Goal: Task Accomplishment & Management: Use online tool/utility

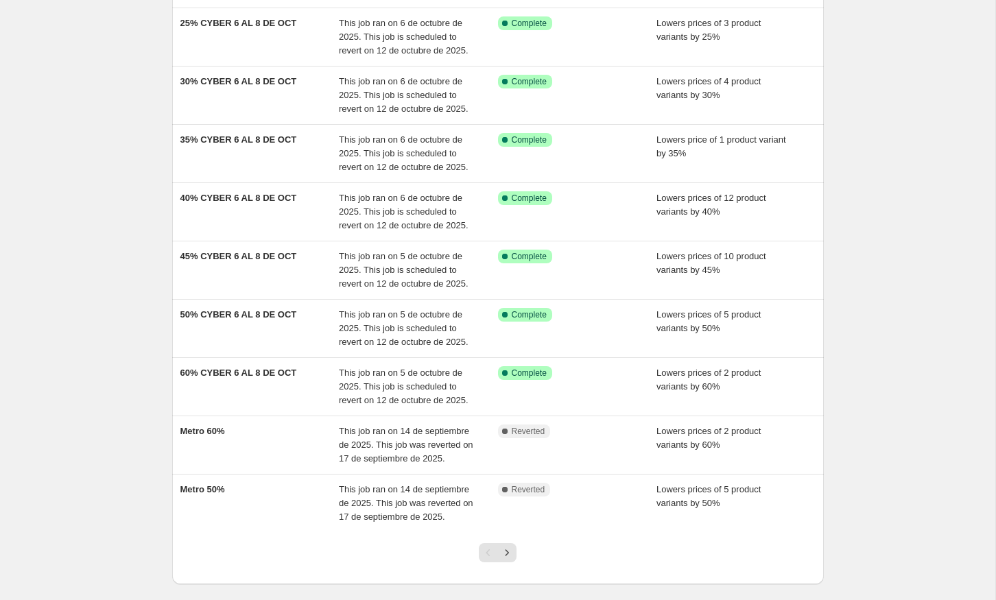
scroll to position [239, 0]
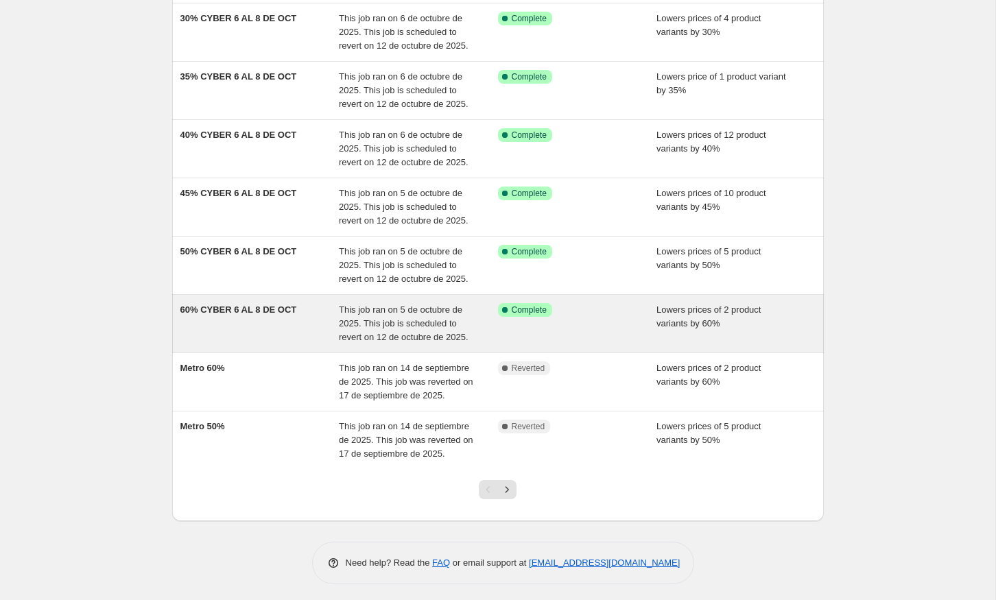
click at [408, 309] on span "This job ran on 5 de octubre de 2025. This job is scheduled to revert on 12 de …" at bounding box center [404, 323] width 130 height 38
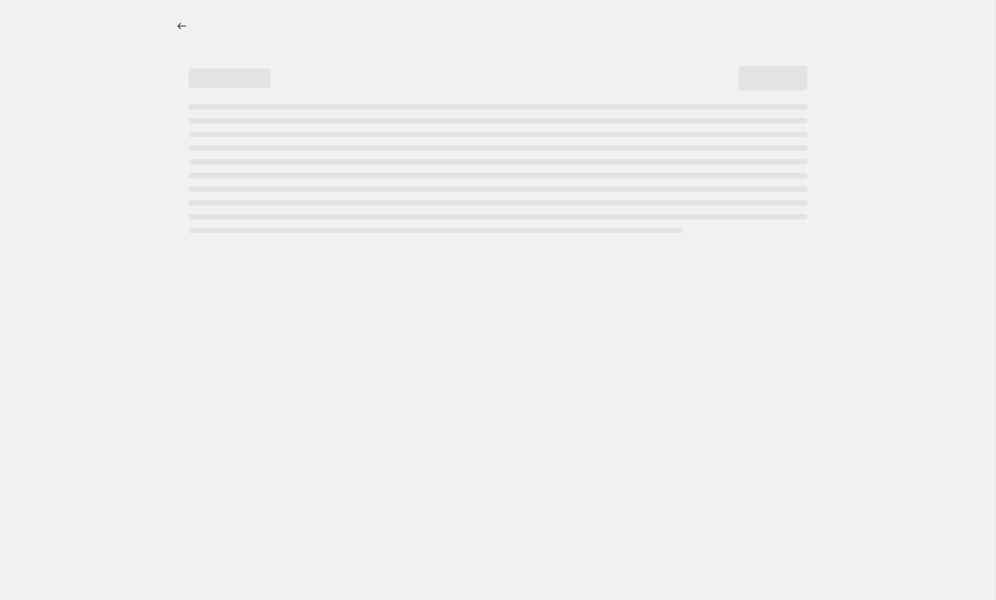
select select "percentage"
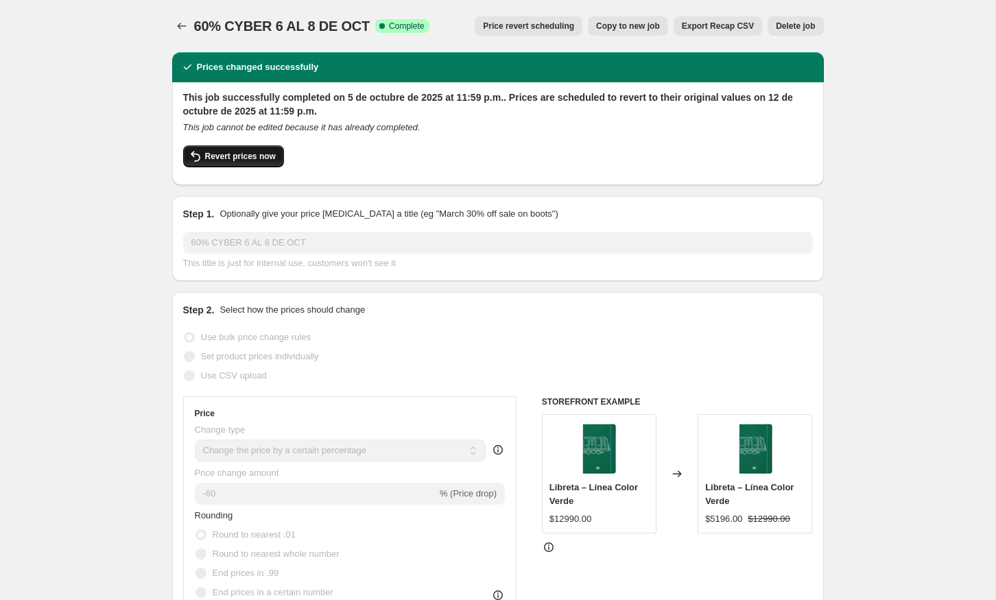
click at [274, 162] on button "Revert prices now" at bounding box center [233, 156] width 101 height 22
checkbox input "false"
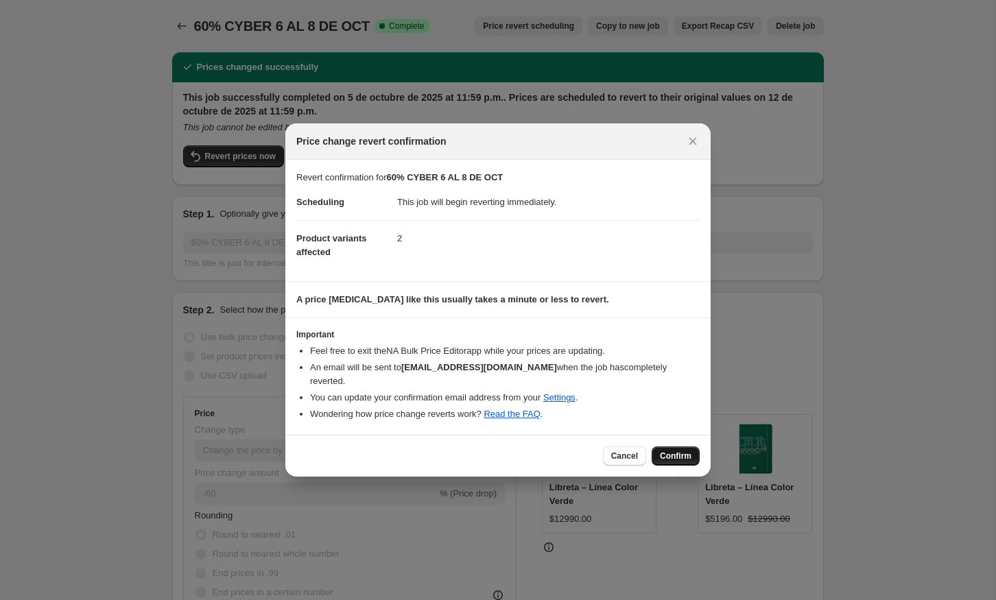
click at [667, 451] on span "Confirm" at bounding box center [676, 456] width 32 height 11
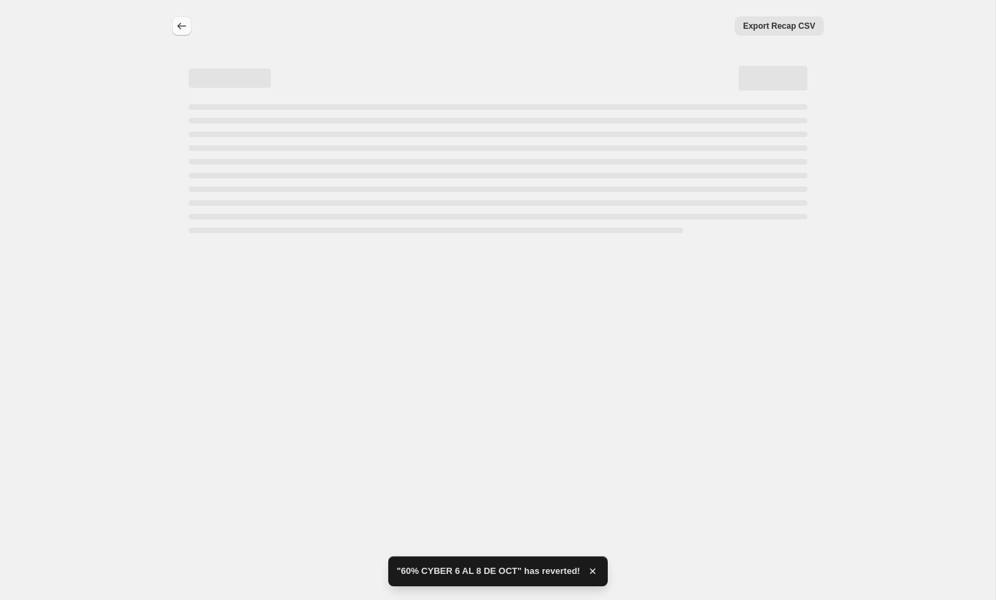
select select "percentage"
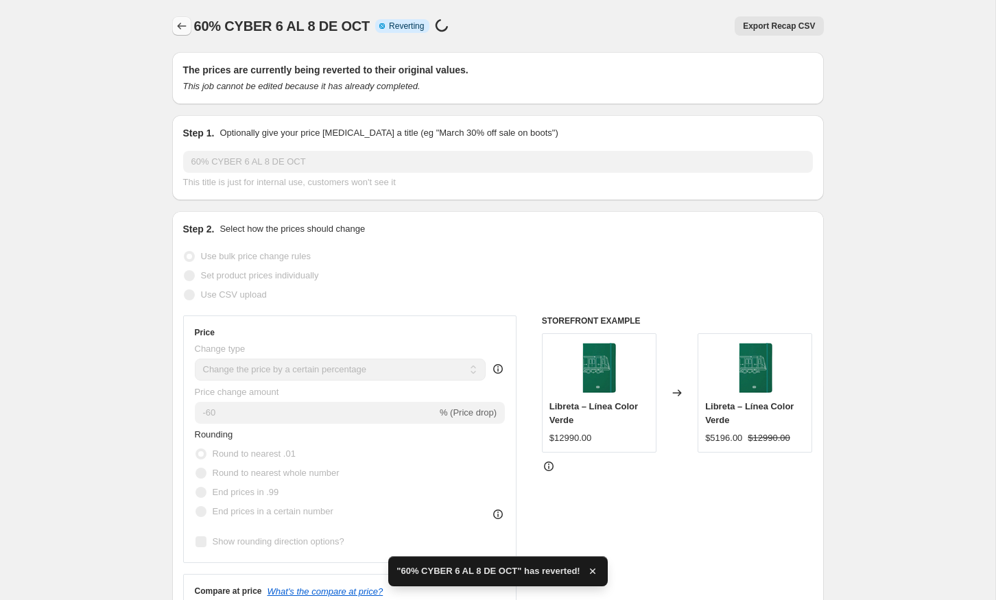
checkbox input "true"
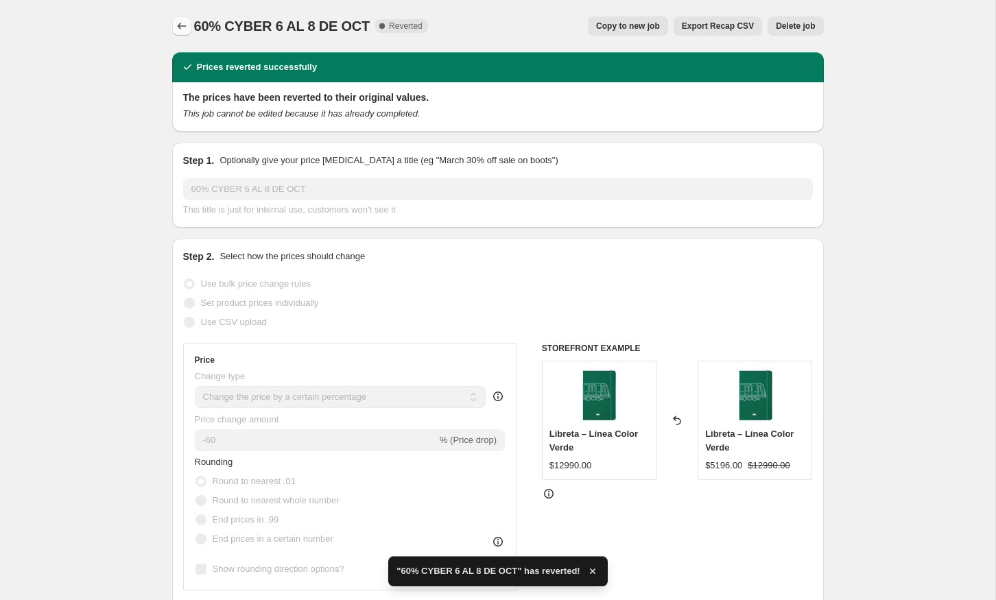
click at [183, 35] on button "Price change jobs" at bounding box center [181, 25] width 19 height 19
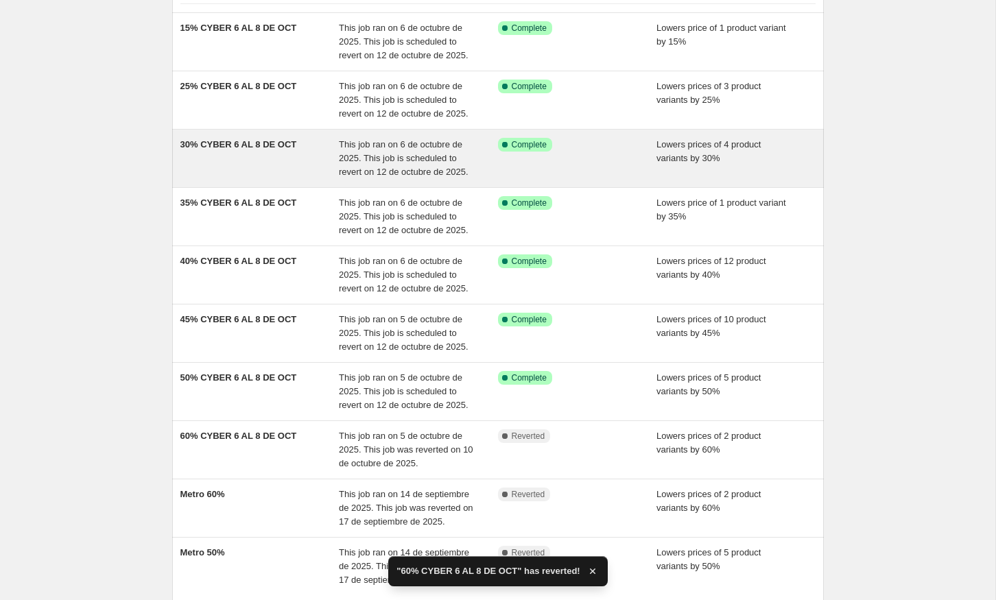
scroll to position [239, 0]
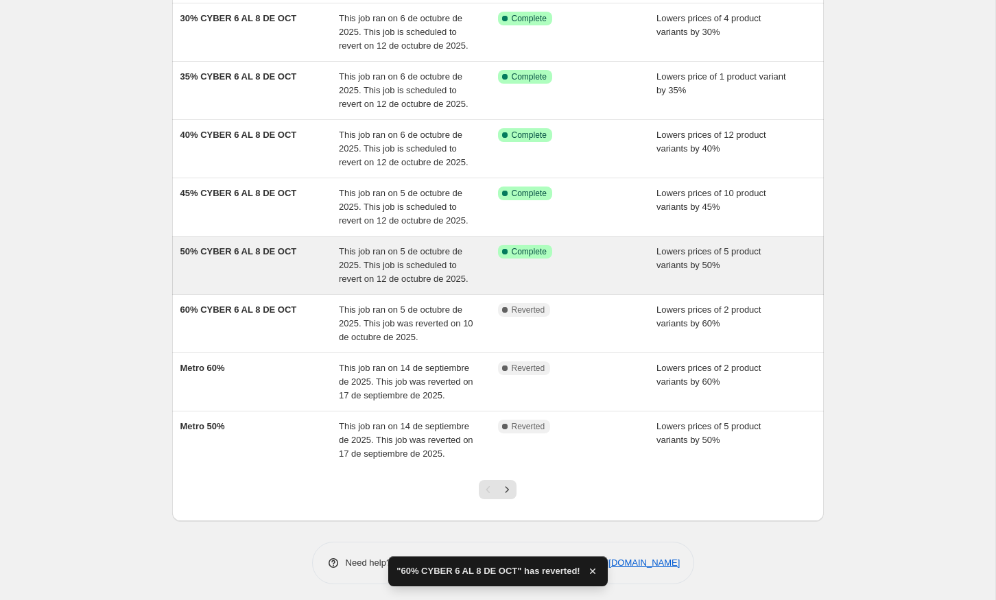
click at [300, 250] on div "50% CYBER 6 AL 8 DE OCT" at bounding box center [259, 265] width 159 height 41
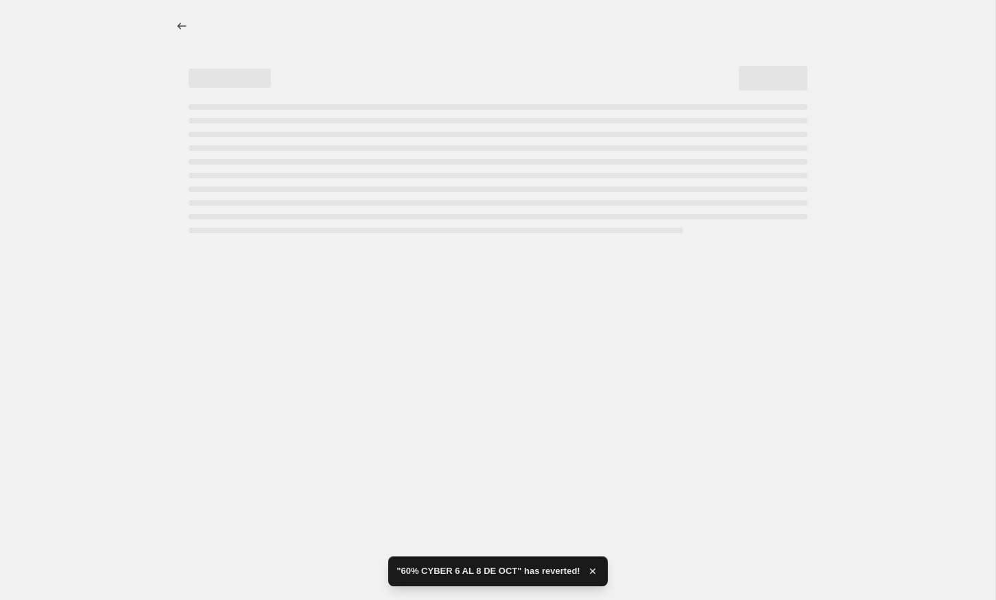
select select "percentage"
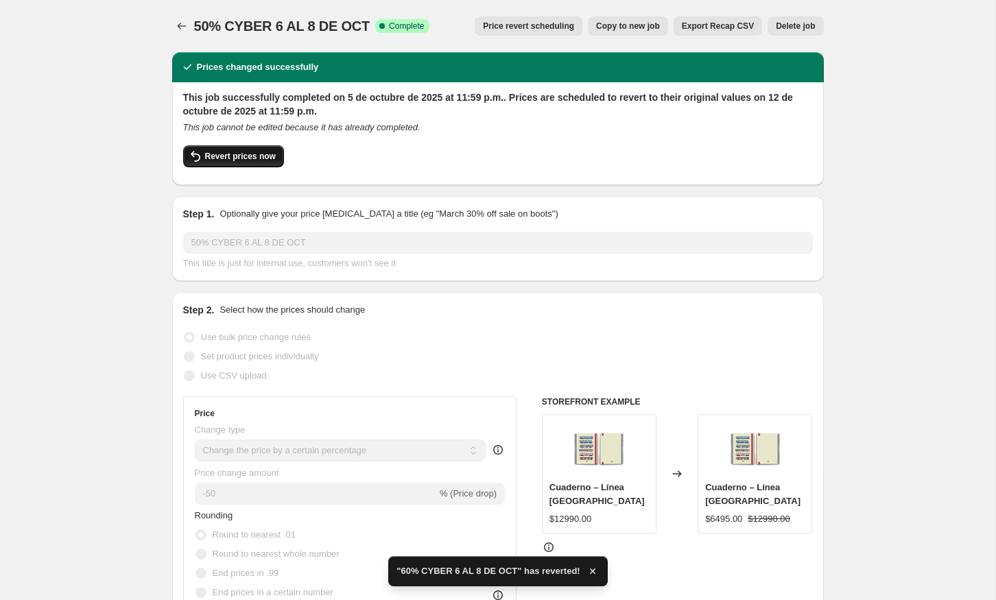
click at [261, 162] on button "Revert prices now" at bounding box center [233, 156] width 101 height 22
checkbox input "false"
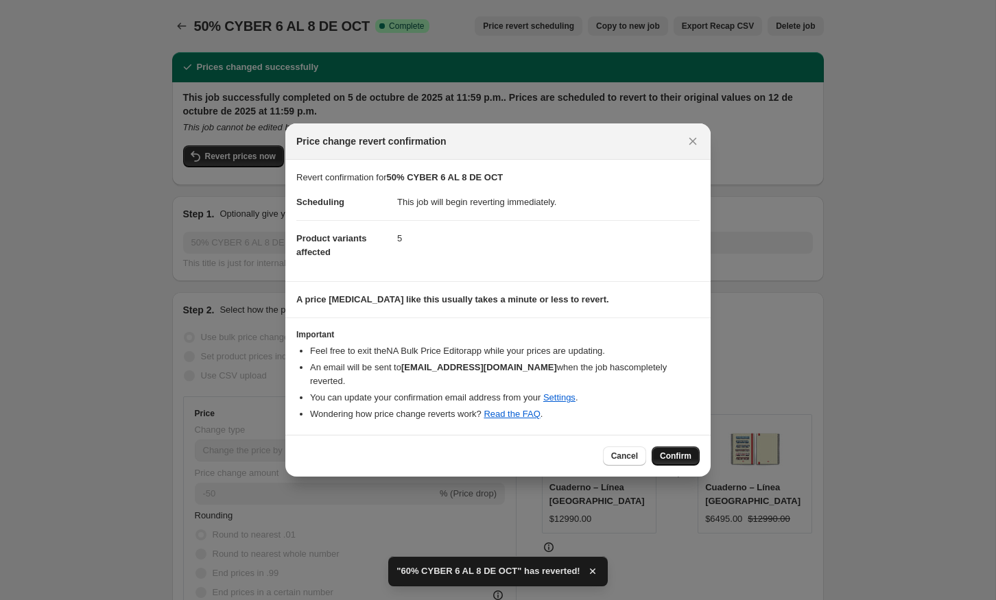
click at [675, 454] on button "Confirm" at bounding box center [675, 455] width 48 height 19
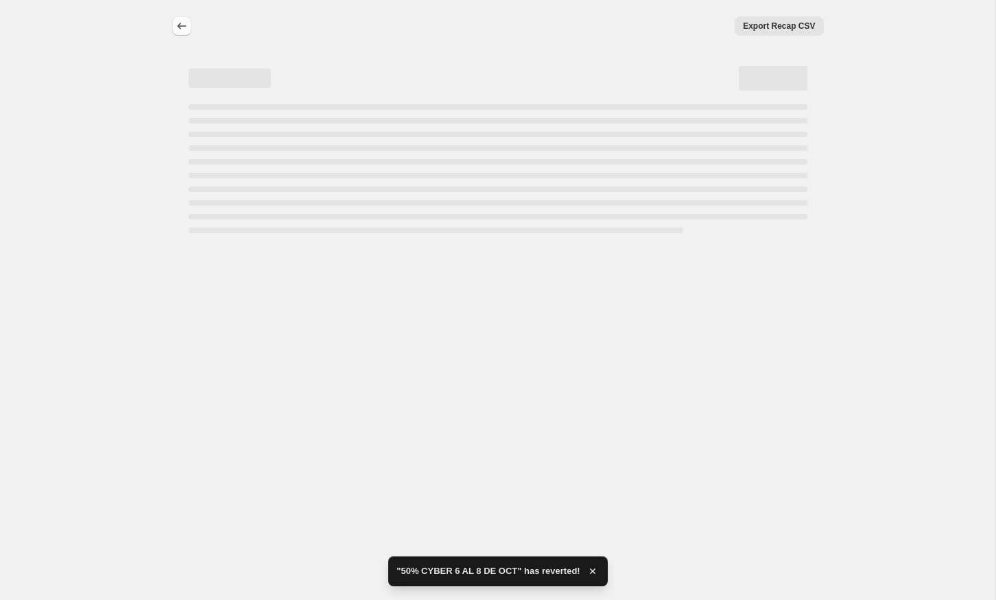
select select "percentage"
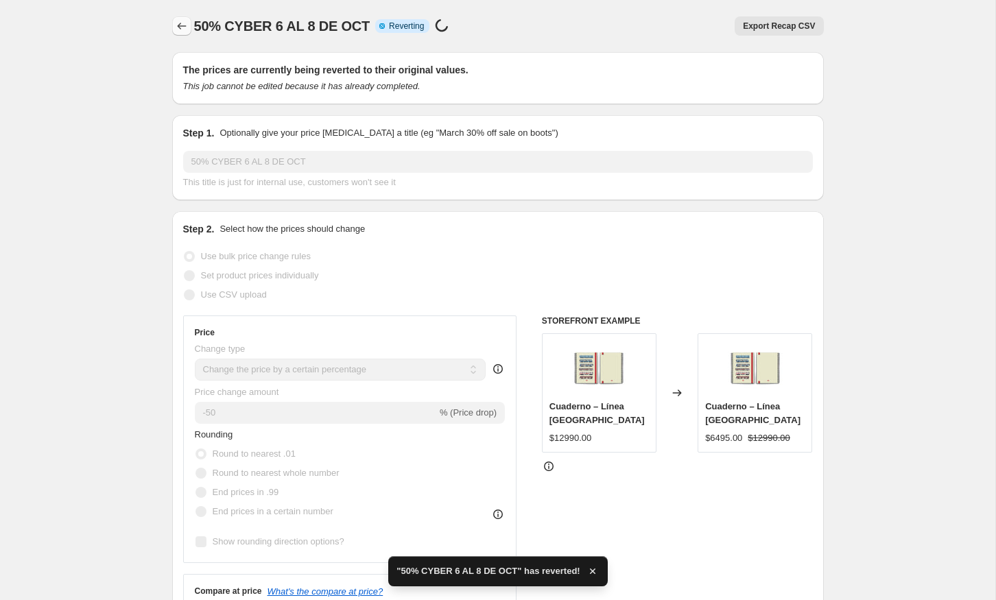
checkbox input "true"
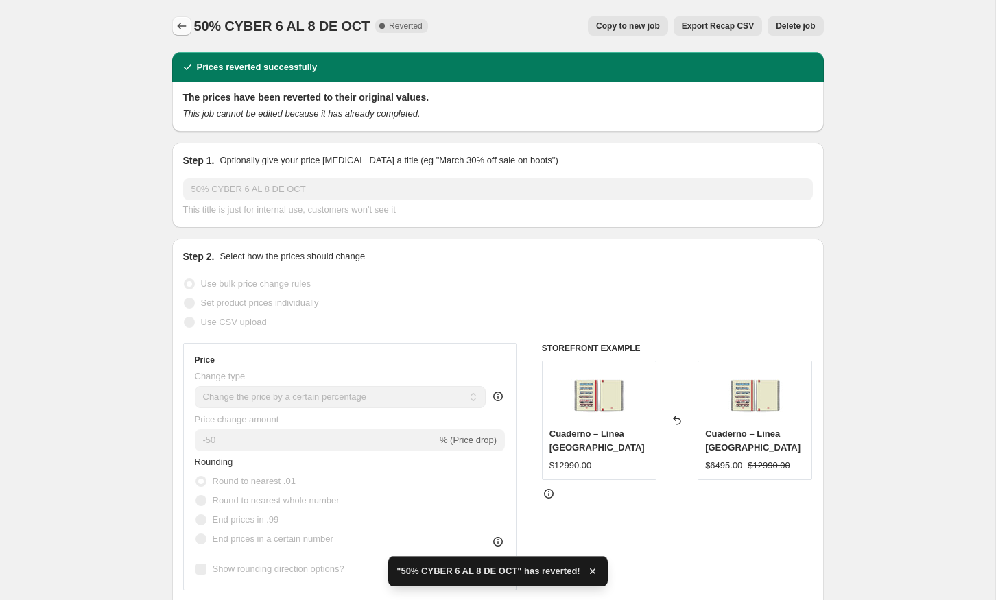
click at [188, 32] on icon "Price change jobs" at bounding box center [182, 26] width 14 height 14
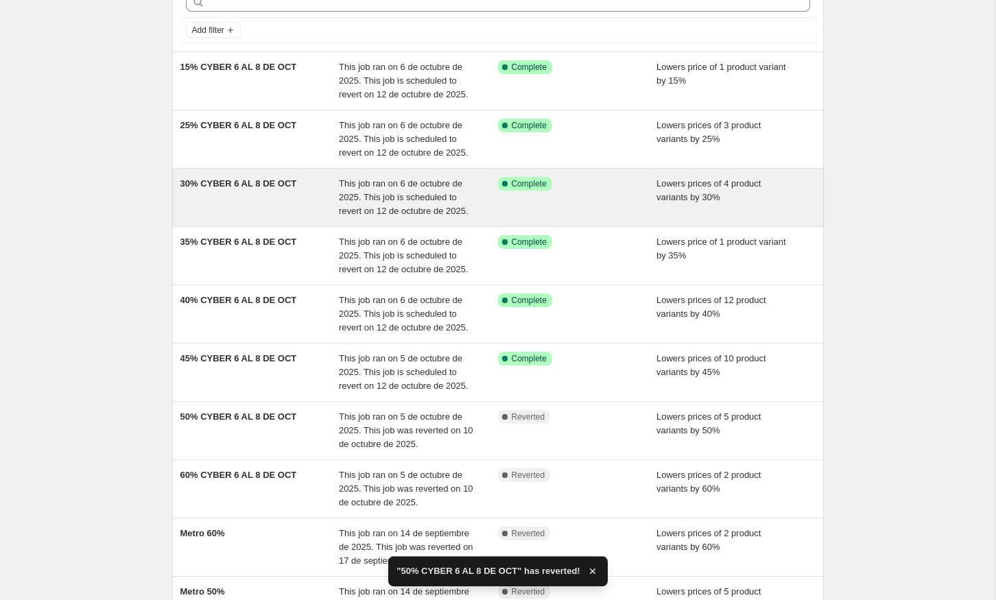
scroll to position [144, 0]
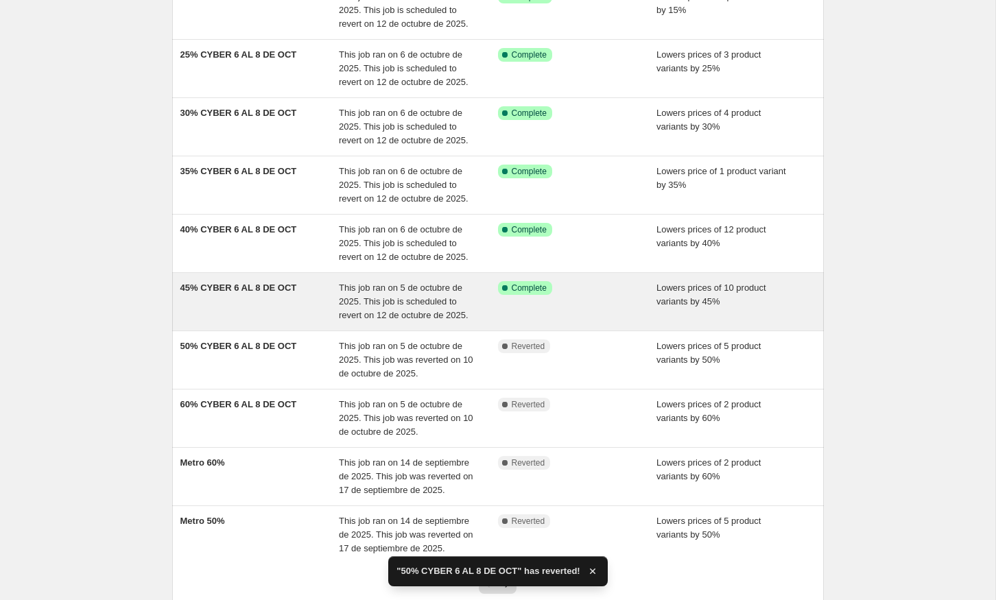
click at [381, 304] on span "This job ran on 5 de octubre de 2025. This job is scheduled to revert on 12 de …" at bounding box center [404, 302] width 130 height 38
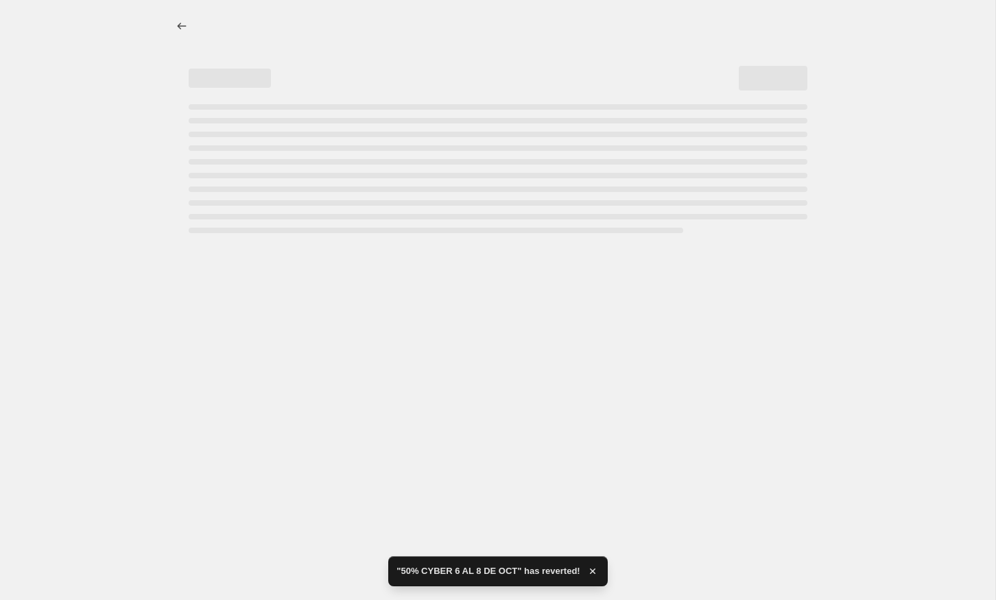
select select "percentage"
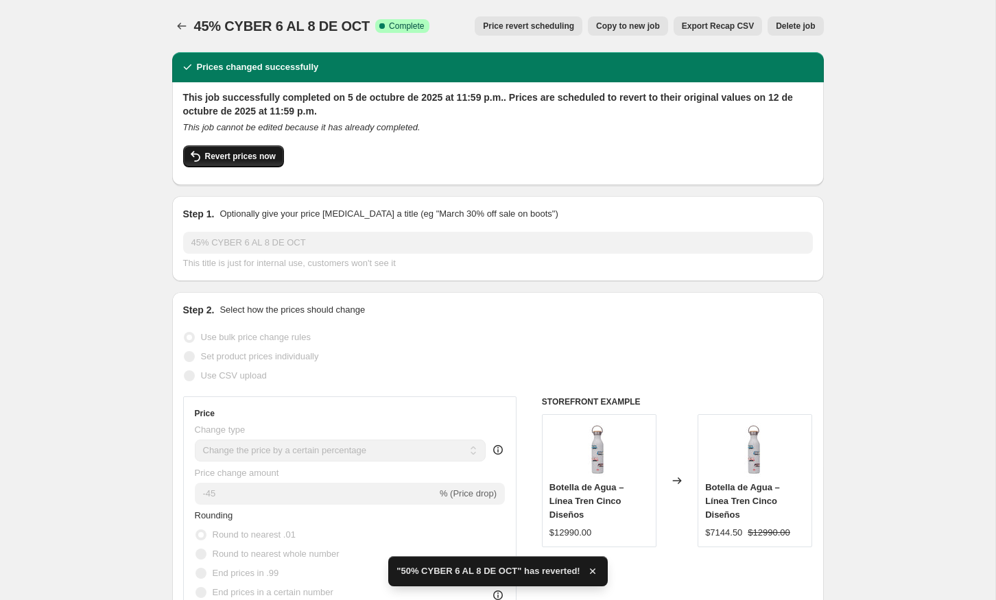
click at [236, 164] on button "Revert prices now" at bounding box center [233, 156] width 101 height 22
checkbox input "false"
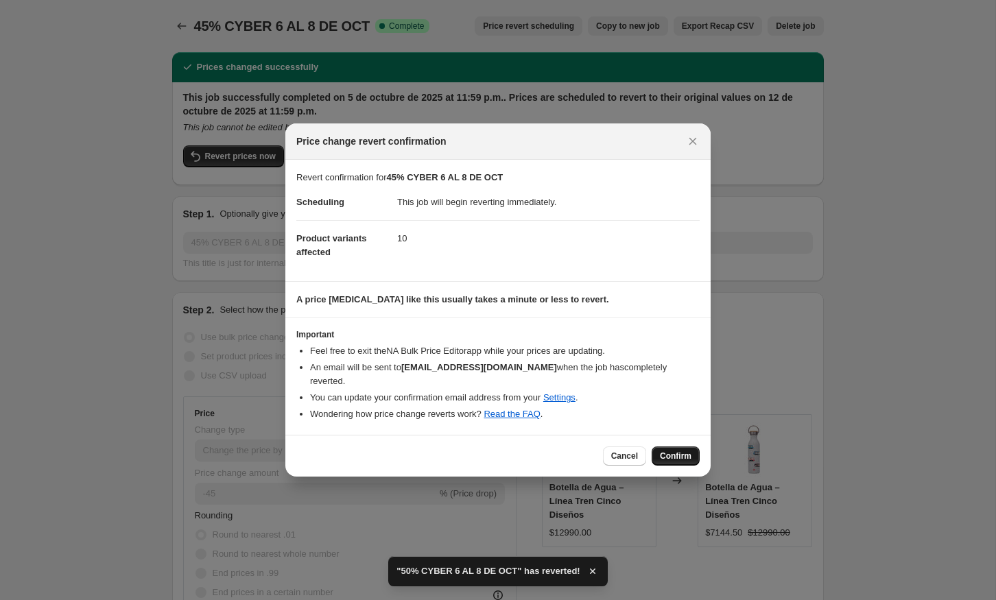
click at [664, 451] on span "Confirm" at bounding box center [676, 456] width 32 height 11
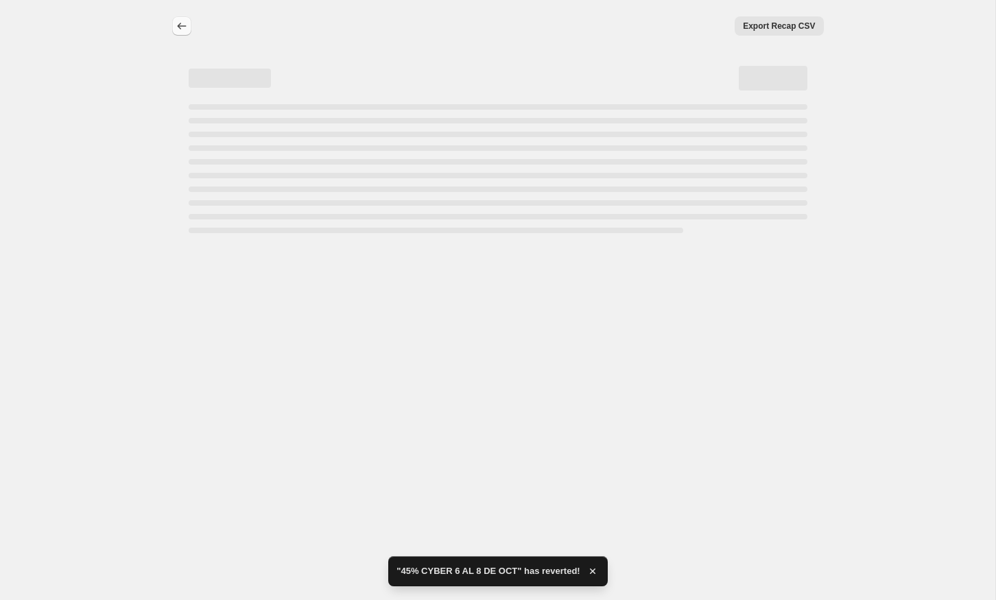
select select "percentage"
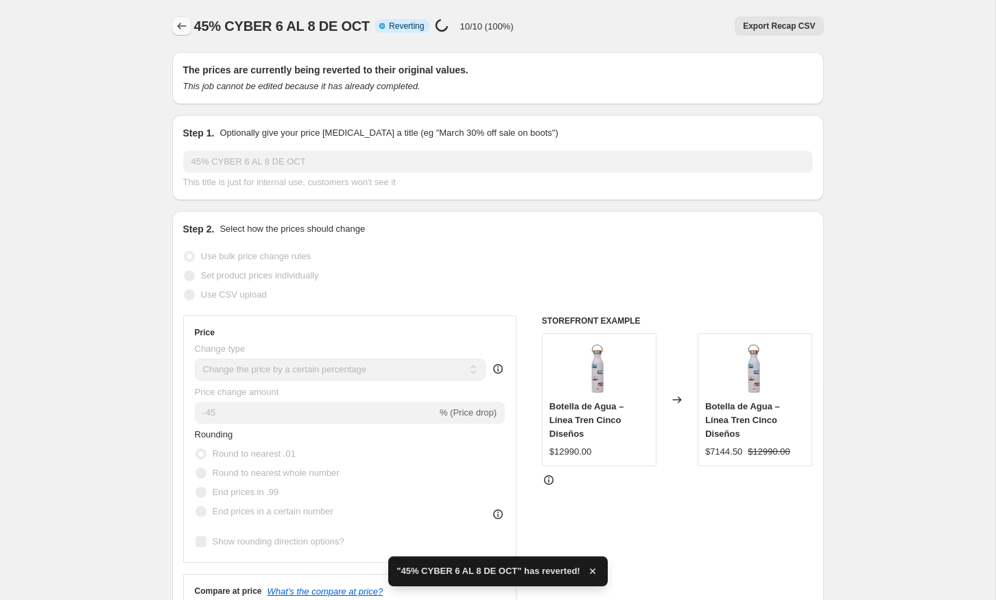
checkbox input "true"
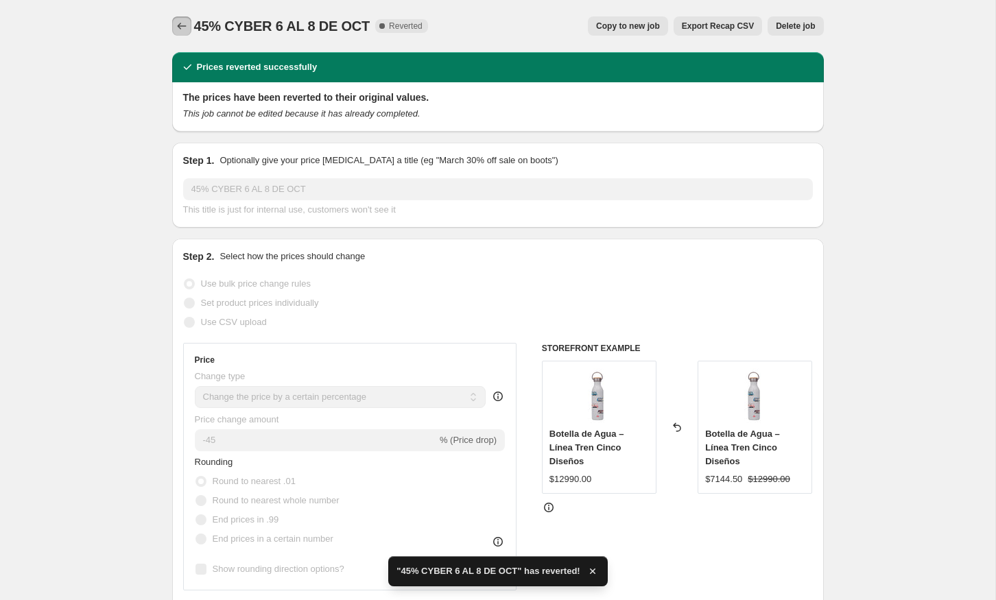
click at [180, 34] on button "Price change jobs" at bounding box center [181, 25] width 19 height 19
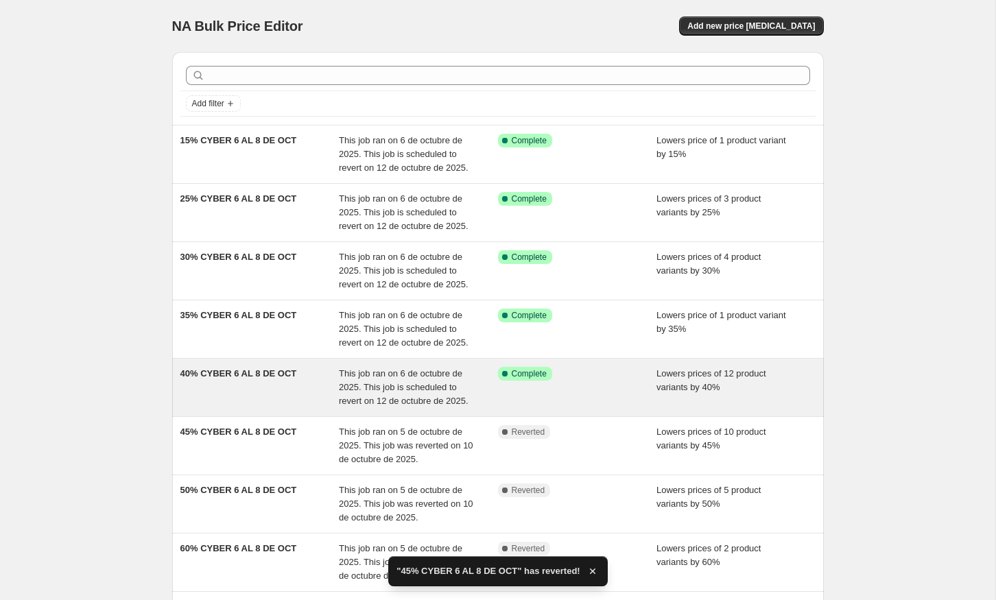
click at [269, 363] on div "40% CYBER 6 AL 8 DE OCT This job ran on 6 de octubre de 2025. This job is sched…" at bounding box center [497, 388] width 651 height 58
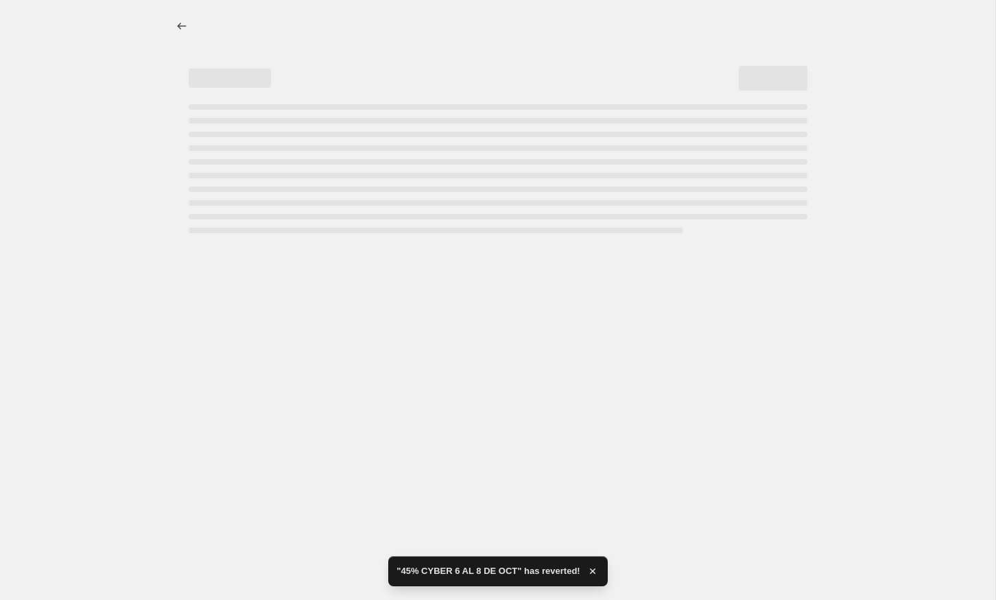
select select "percentage"
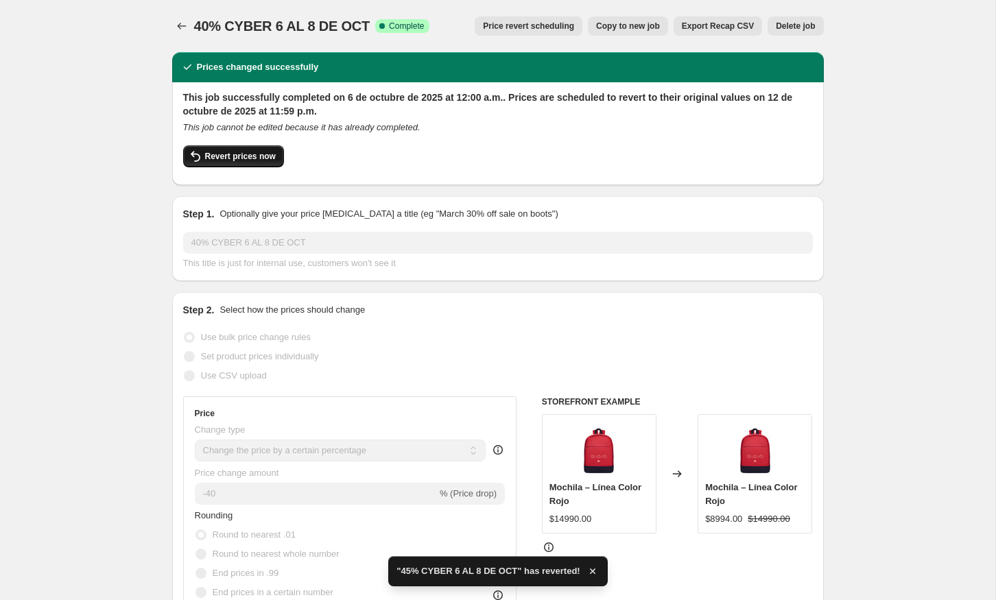
click at [264, 158] on span "Revert prices now" at bounding box center [240, 156] width 71 height 11
checkbox input "false"
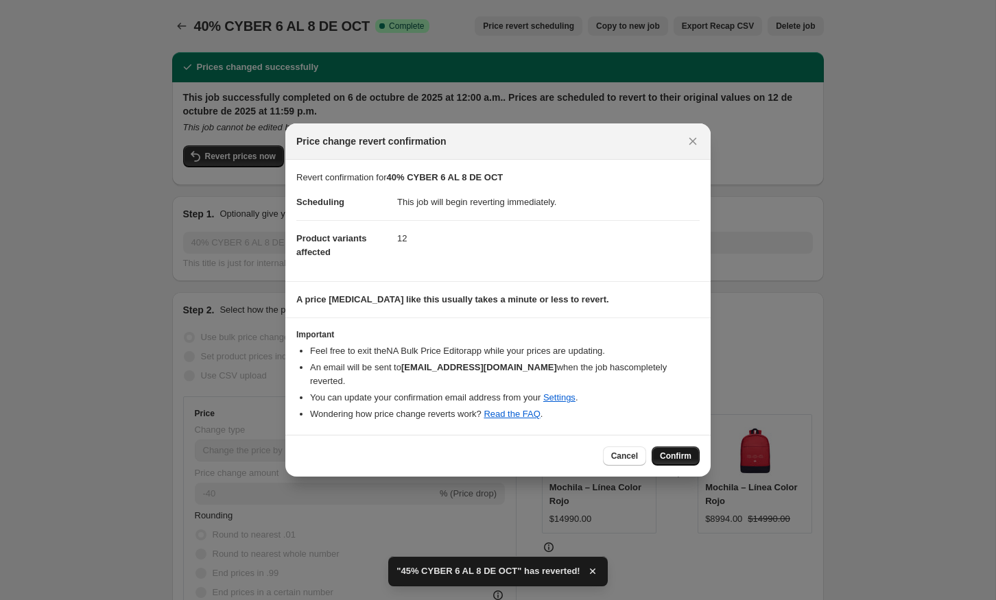
click at [664, 451] on span "Confirm" at bounding box center [676, 456] width 32 height 11
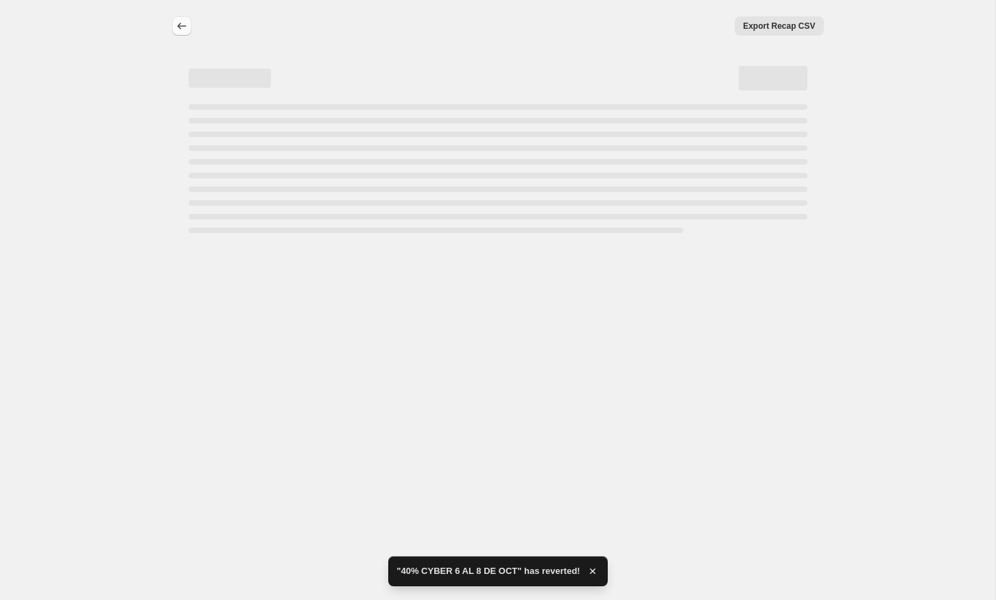
select select "percentage"
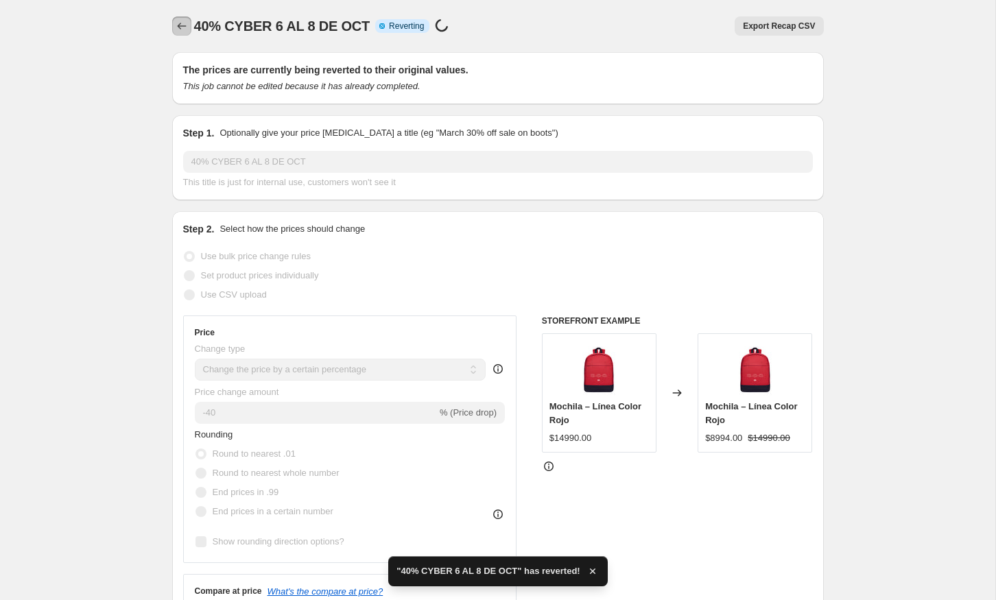
checkbox input "true"
click at [184, 29] on icon "Price change jobs" at bounding box center [182, 26] width 14 height 14
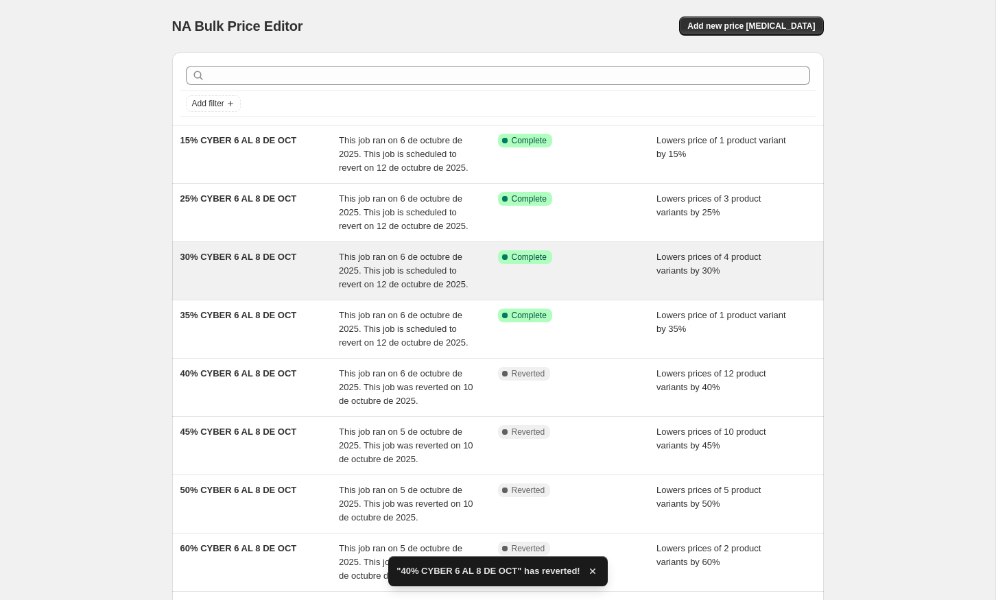
click at [302, 296] on div "30% CYBER 6 AL 8 DE OCT This job ran on 6 de octubre de 2025. This job is sched…" at bounding box center [497, 271] width 651 height 58
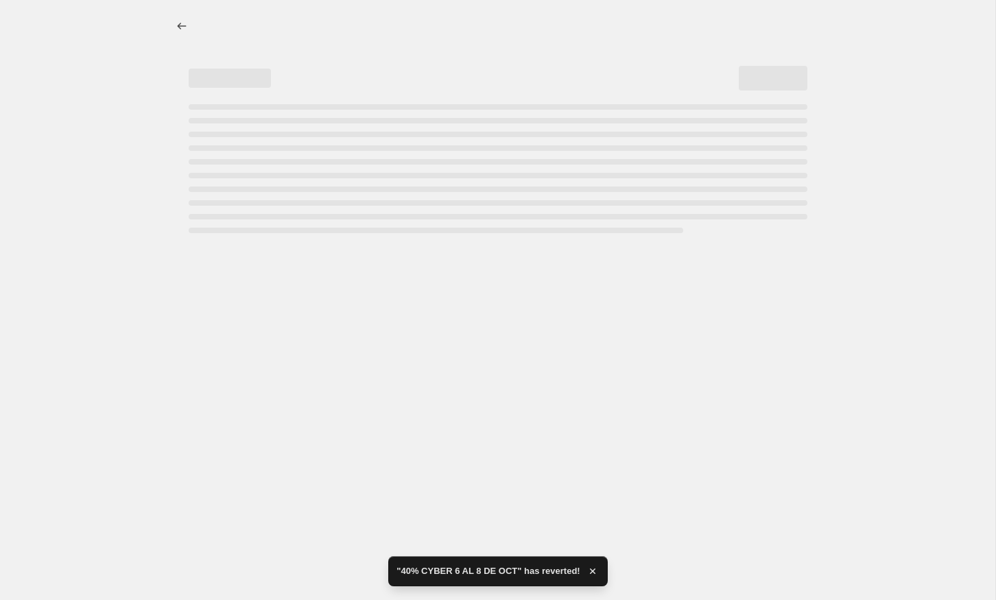
select select "percentage"
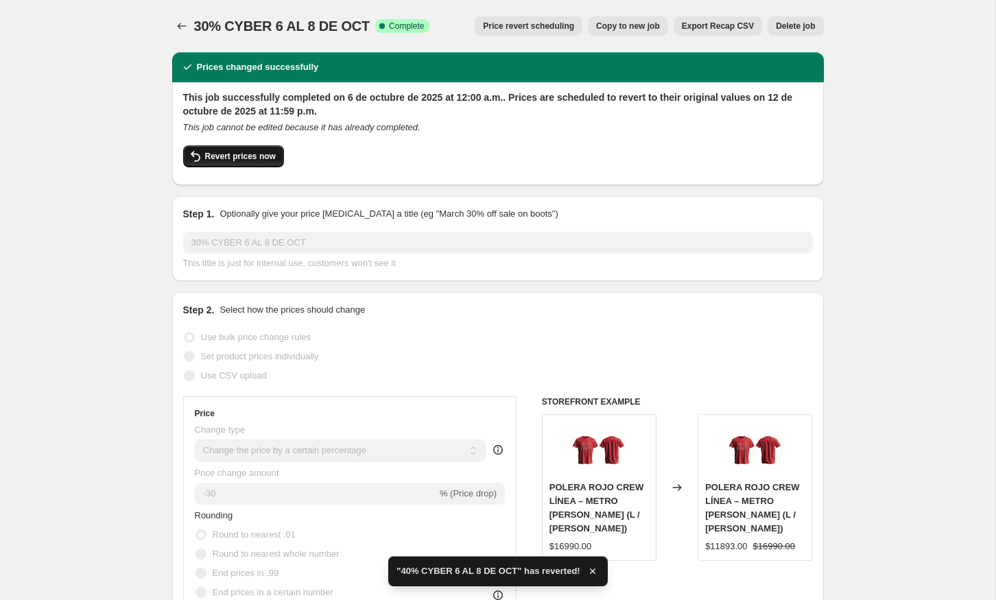
click at [278, 155] on button "Revert prices now" at bounding box center [233, 156] width 101 height 22
checkbox input "false"
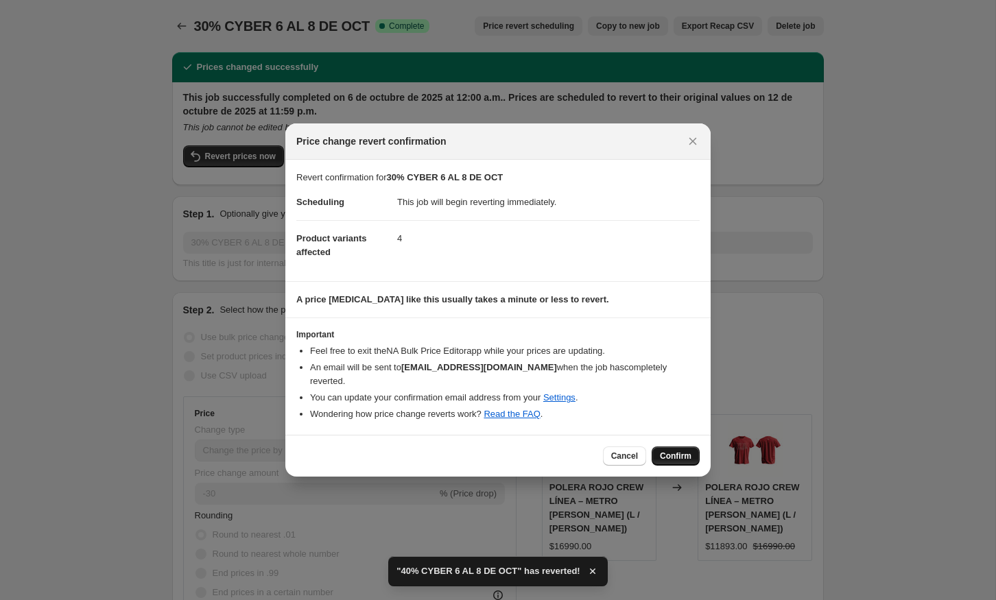
click at [666, 451] on span "Confirm" at bounding box center [676, 456] width 32 height 11
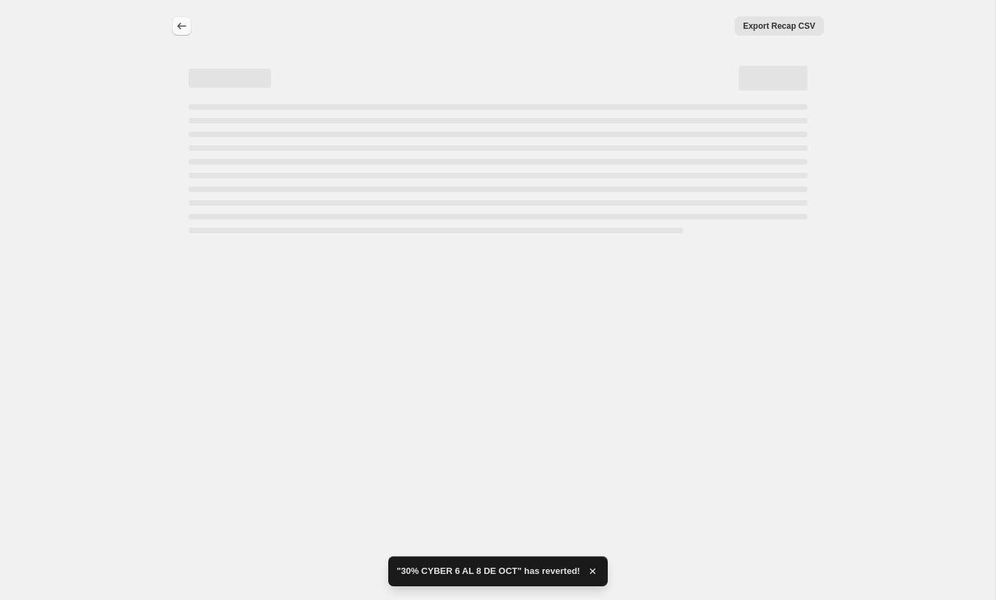
select select "percentage"
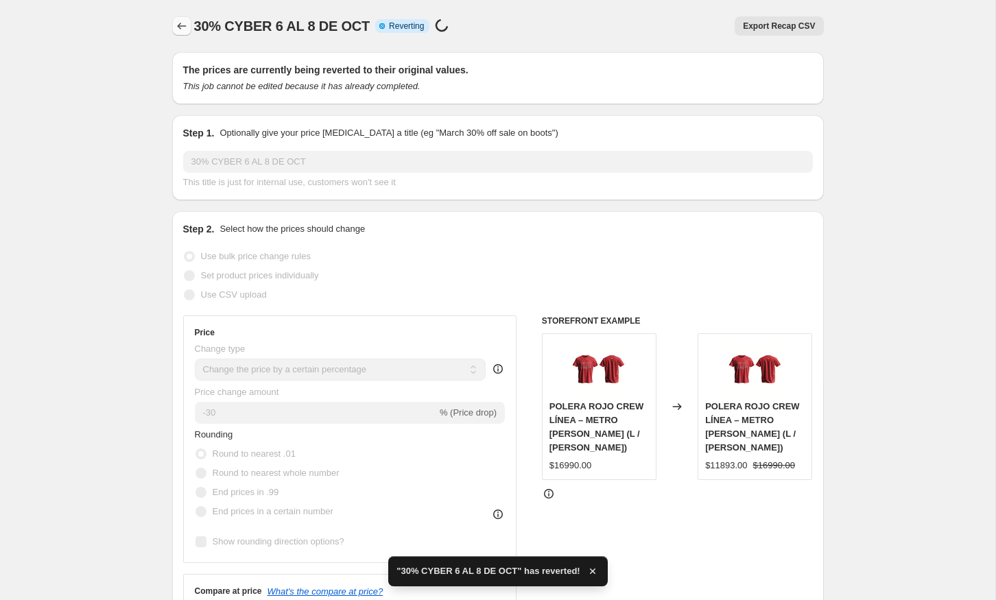
checkbox input "true"
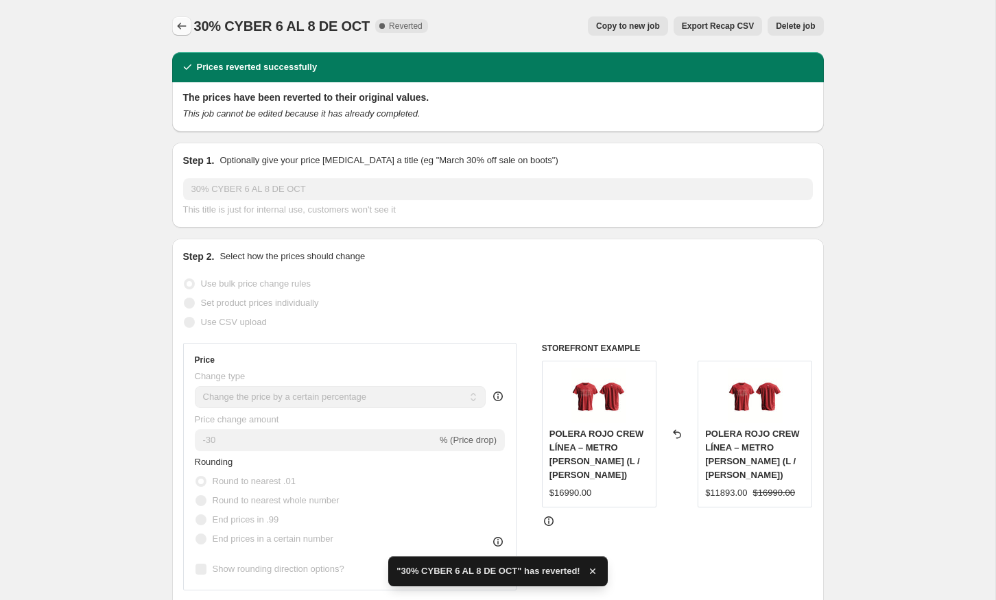
click at [182, 33] on button "Price change jobs" at bounding box center [181, 25] width 19 height 19
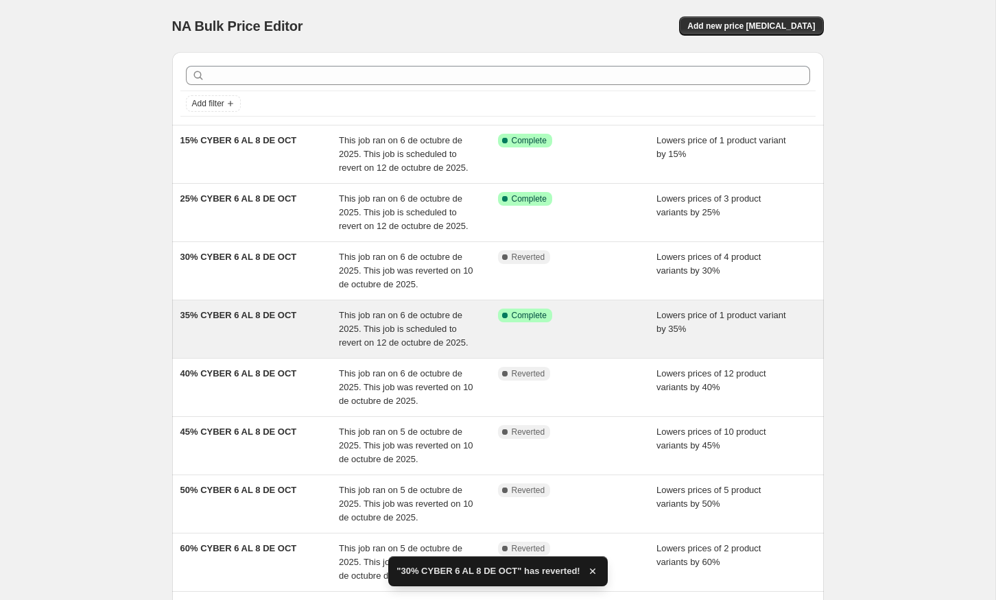
click at [265, 310] on span "35% CYBER 6 AL 8 DE OCT" at bounding box center [238, 315] width 117 height 10
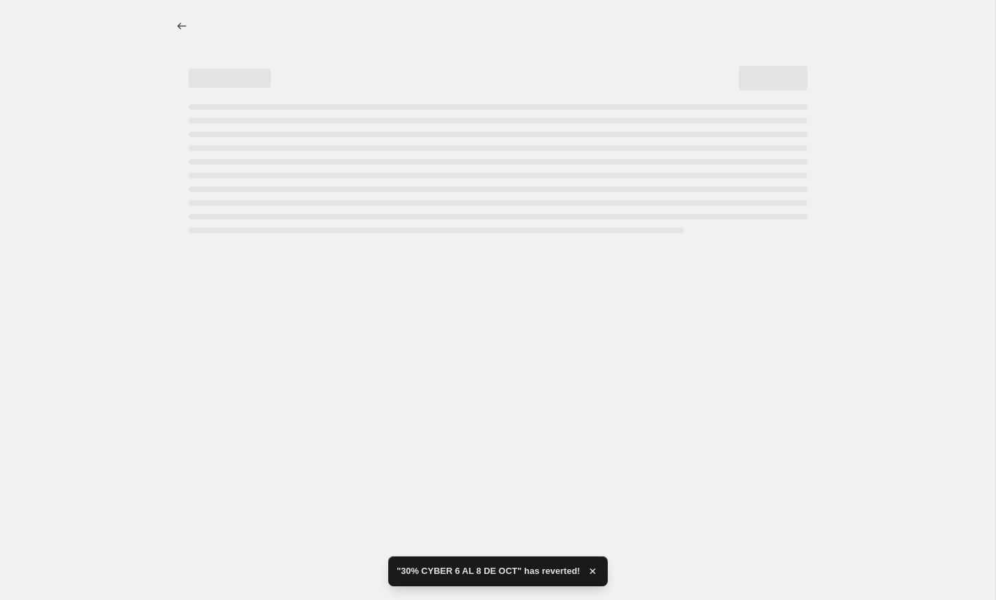
select select "percentage"
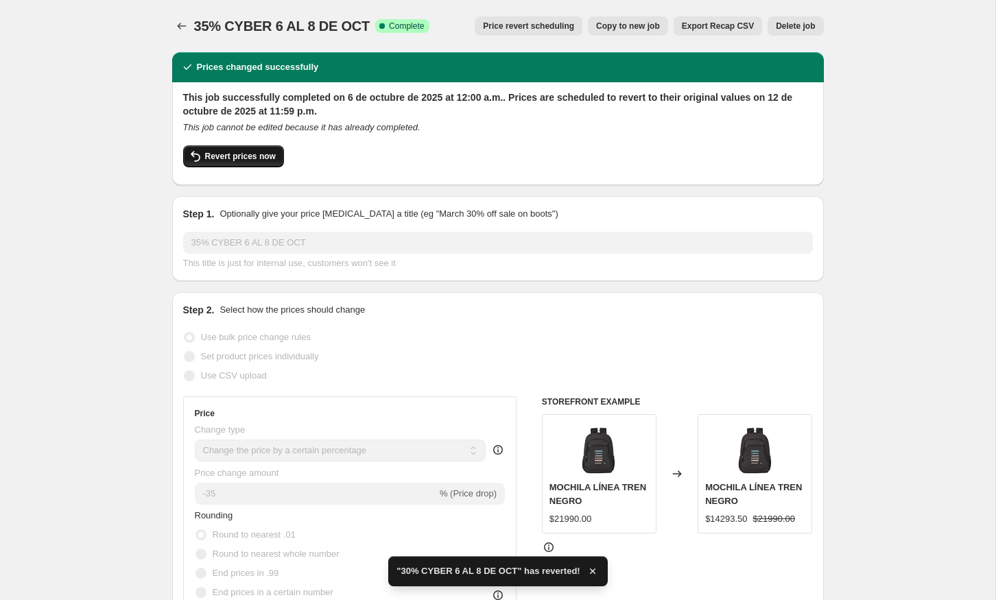
click at [258, 163] on button "Revert prices now" at bounding box center [233, 156] width 101 height 22
checkbox input "false"
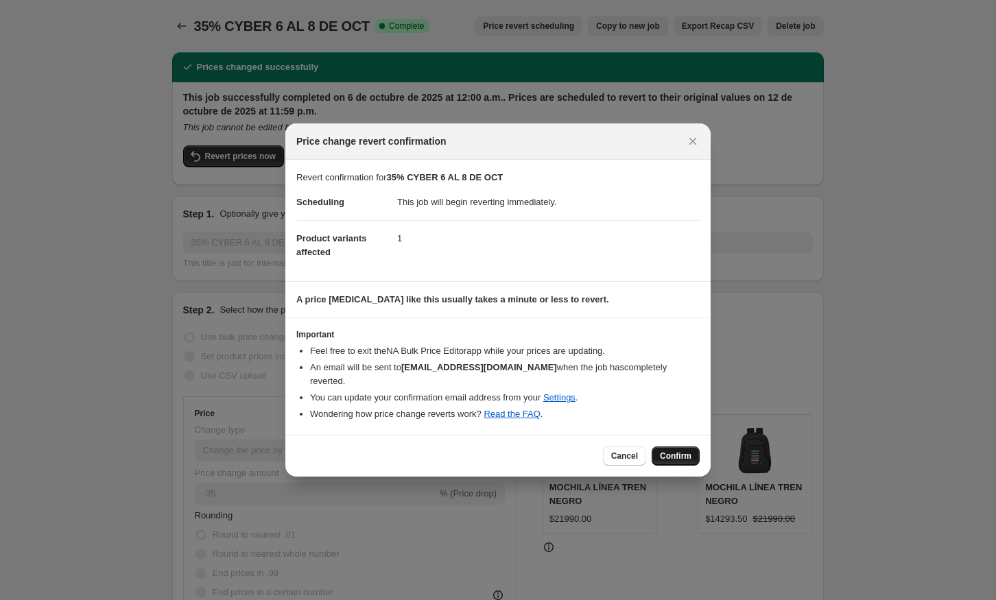
click at [690, 451] on span "Confirm" at bounding box center [676, 456] width 32 height 11
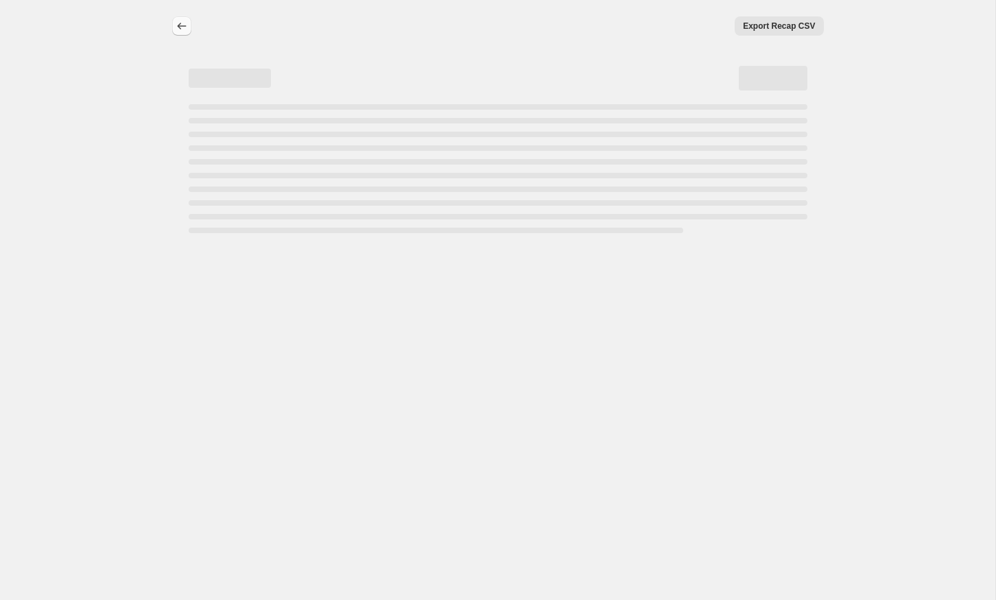
select select "percentage"
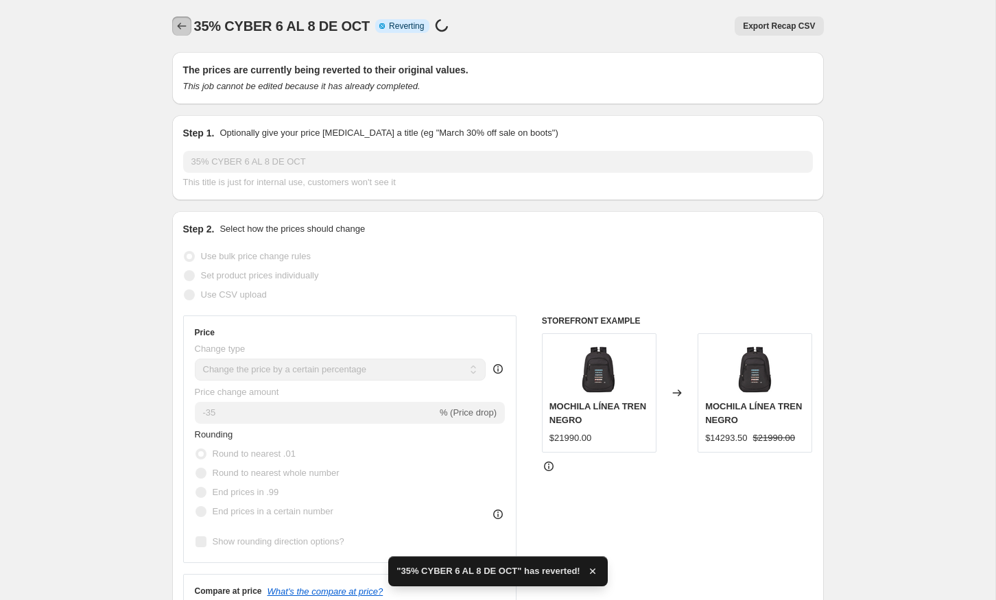
click at [187, 31] on icon "Price change jobs" at bounding box center [182, 26] width 14 height 14
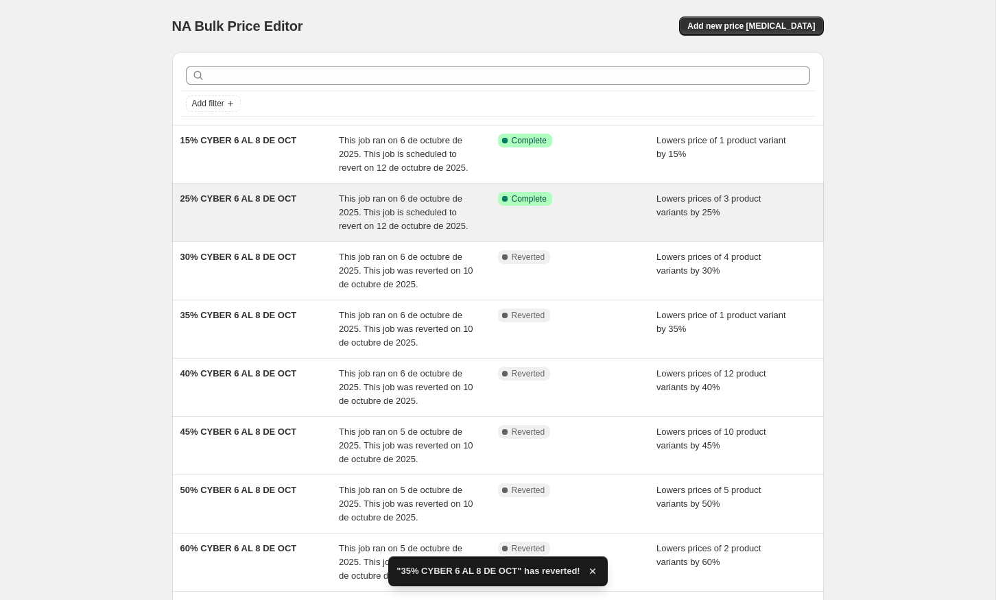
click at [281, 214] on div "25% CYBER 6 AL 8 DE OCT" at bounding box center [259, 212] width 159 height 41
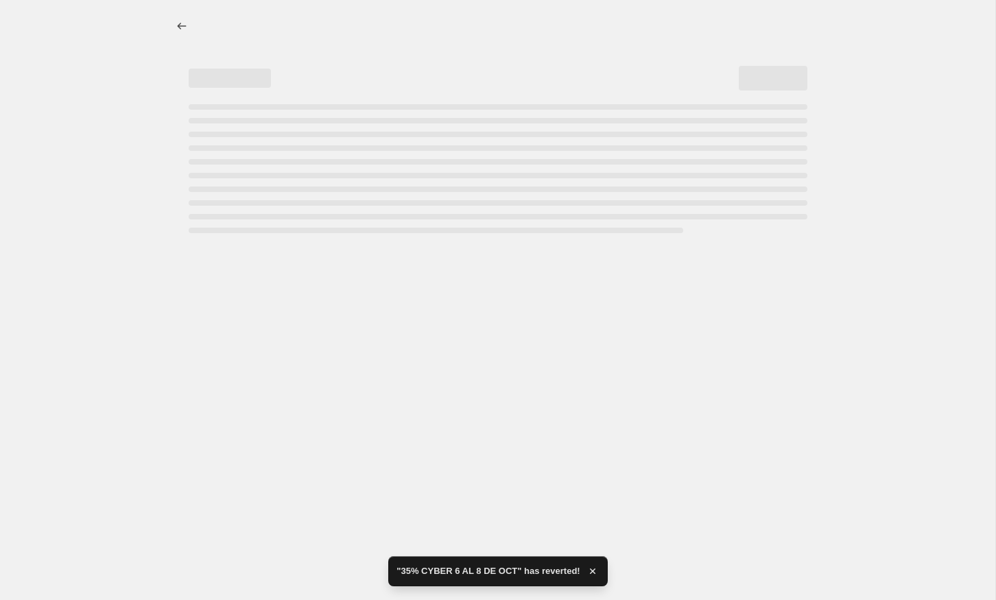
select select "percentage"
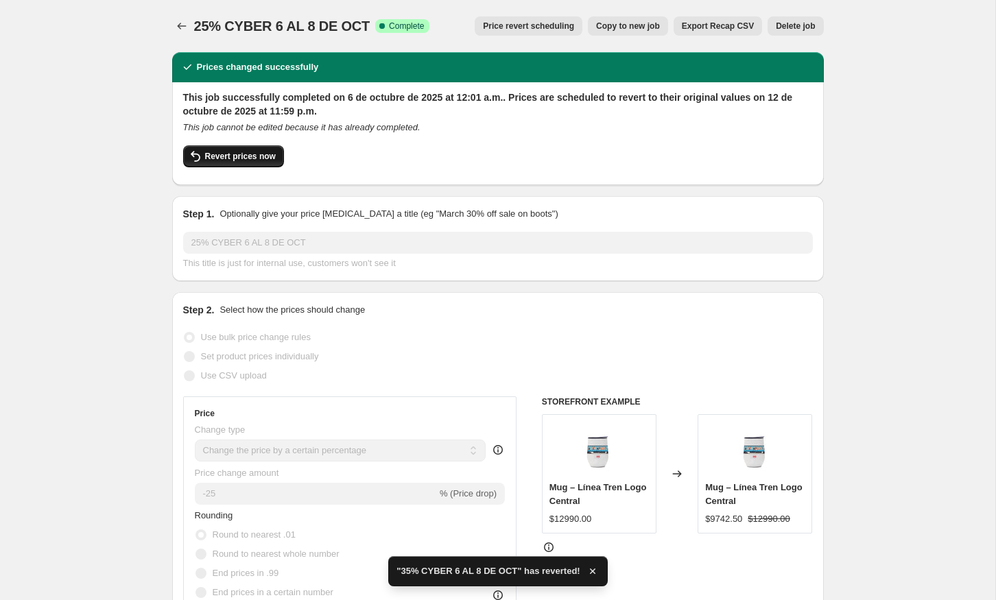
click at [267, 157] on span "Revert prices now" at bounding box center [240, 156] width 71 height 11
checkbox input "false"
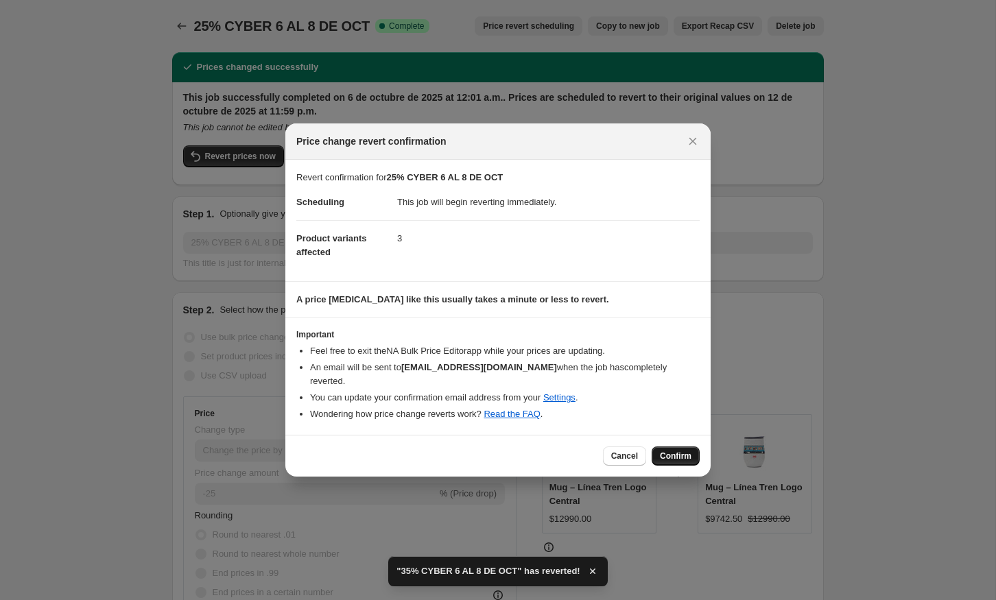
click at [667, 453] on span "Confirm" at bounding box center [676, 456] width 32 height 11
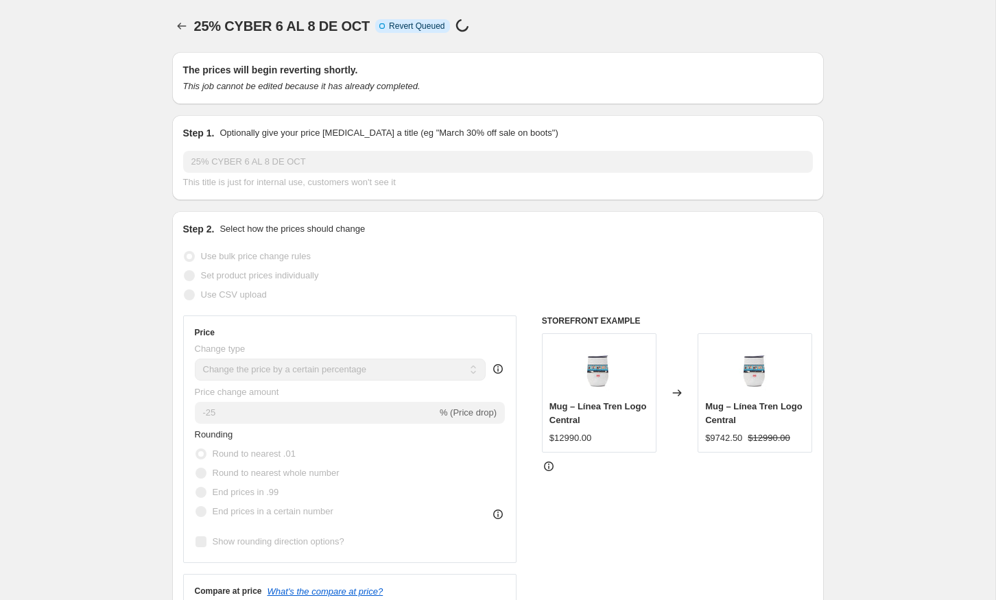
select select "percentage"
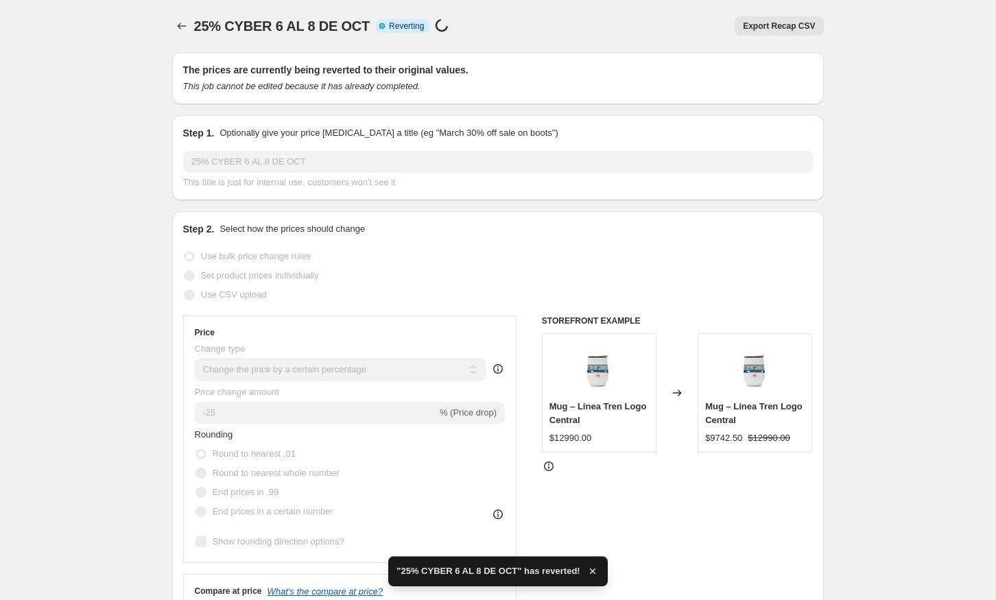
checkbox input "true"
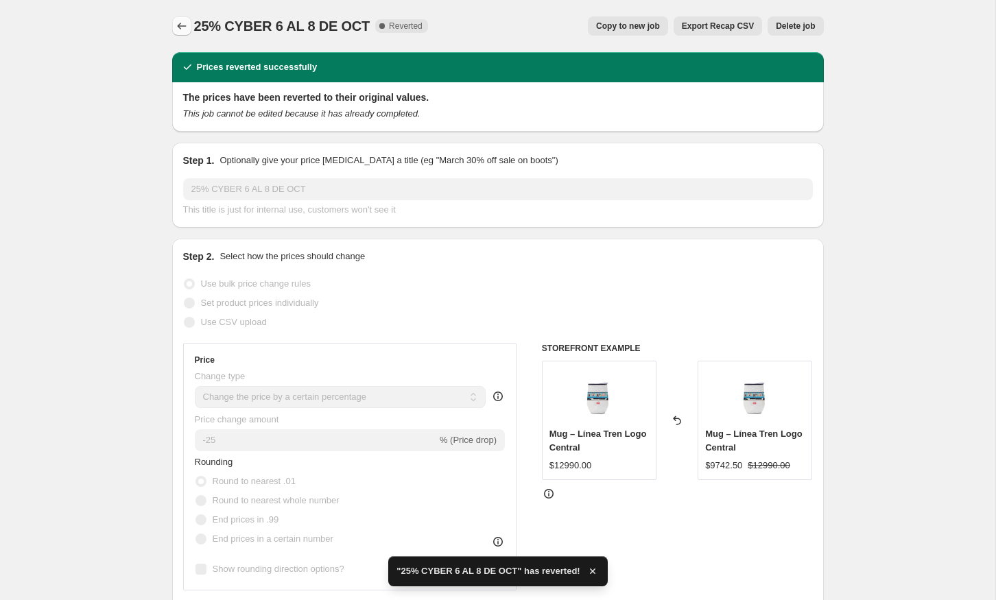
click at [184, 29] on icon "Price change jobs" at bounding box center [182, 26] width 14 height 14
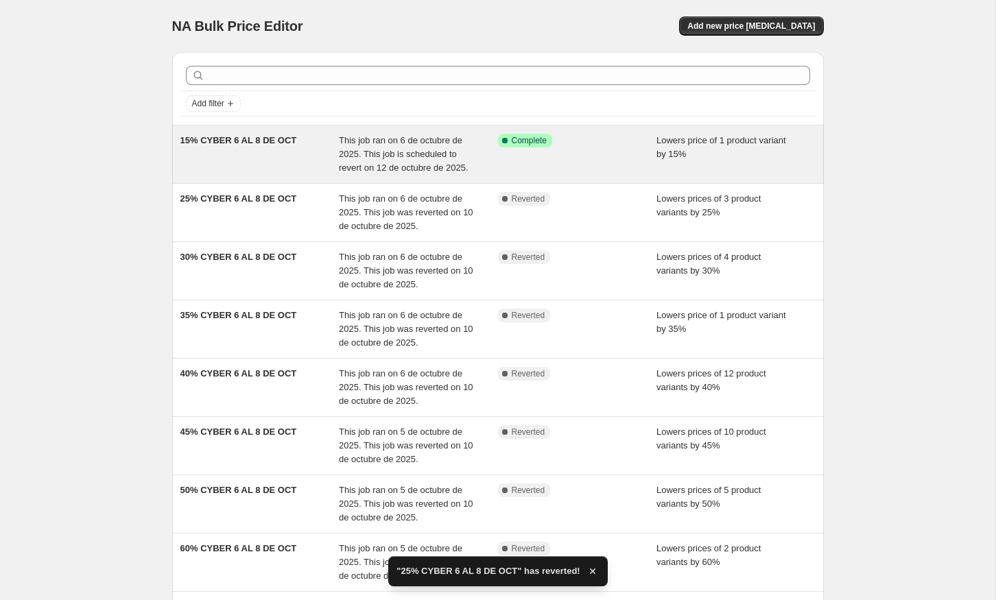
click at [257, 172] on div "15% CYBER 6 AL 8 DE OCT" at bounding box center [259, 154] width 159 height 41
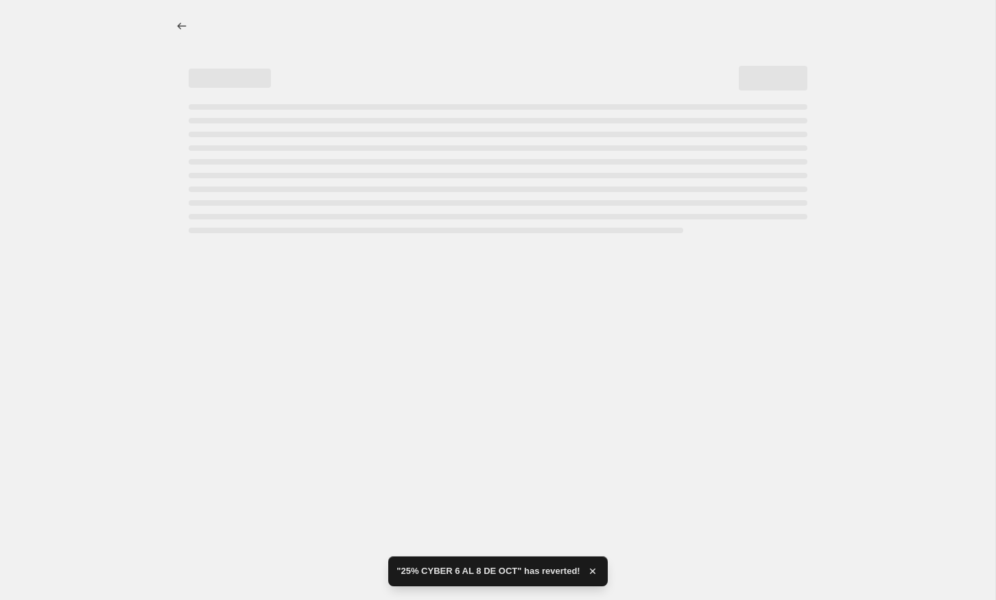
select select "percentage"
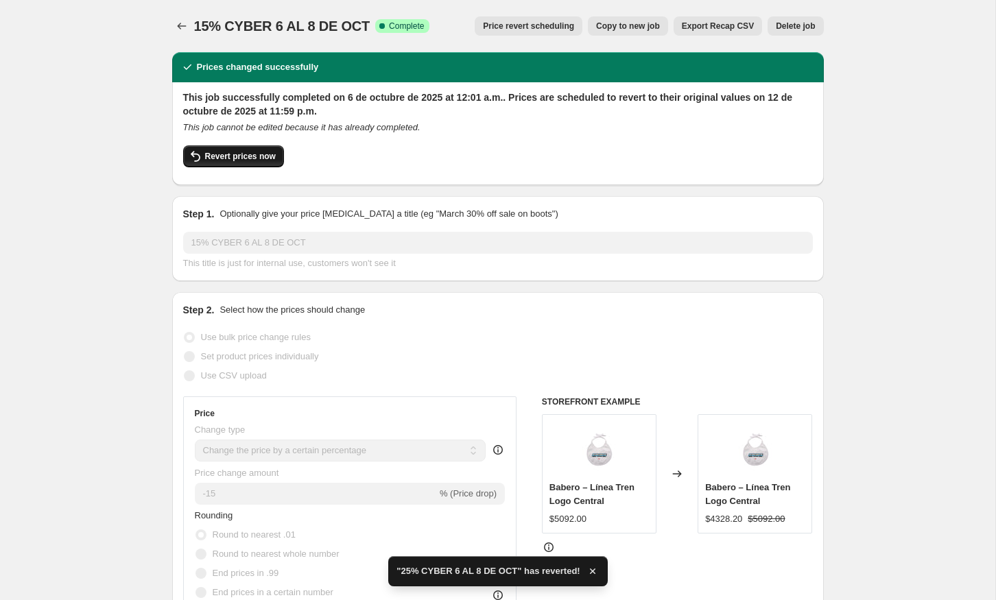
click at [259, 157] on span "Revert prices now" at bounding box center [240, 156] width 71 height 11
checkbox input "false"
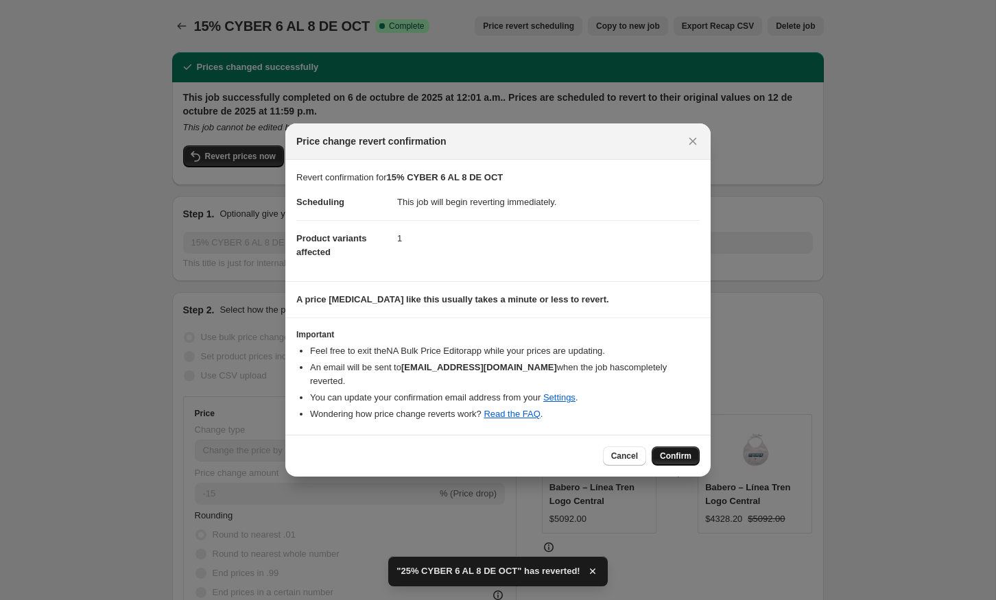
click at [687, 451] on span "Confirm" at bounding box center [676, 456] width 32 height 11
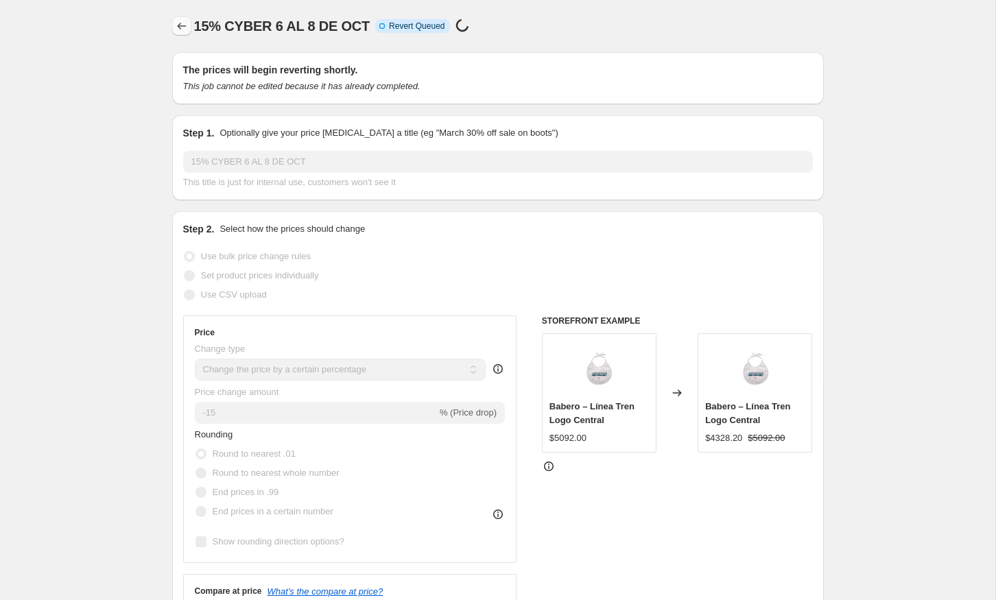
select select "percentage"
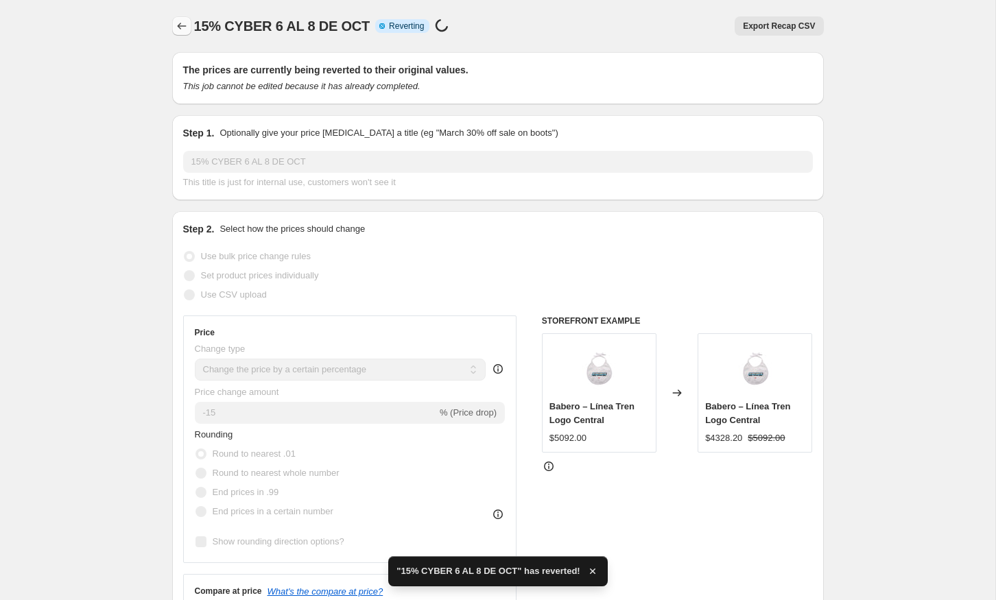
checkbox input "true"
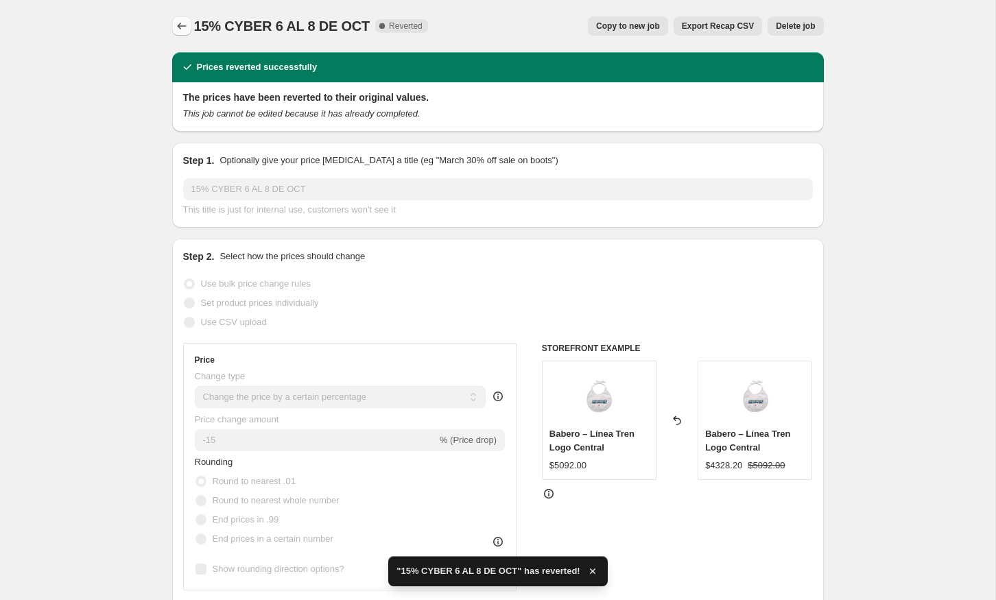
click at [184, 34] on button "Price change jobs" at bounding box center [181, 25] width 19 height 19
